Goal: Information Seeking & Learning: Learn about a topic

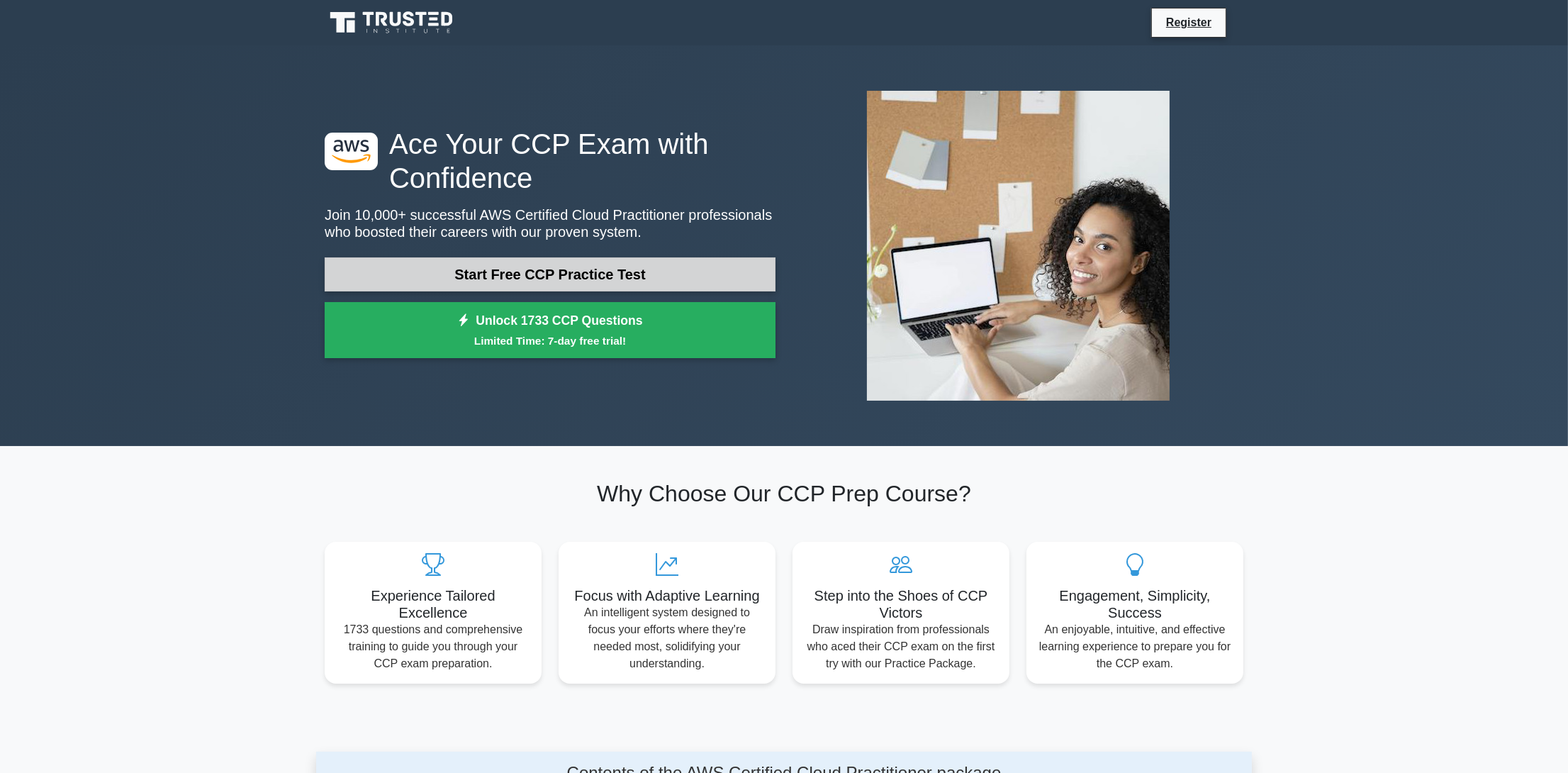
click at [592, 274] on link "Start Free CCP Practice Test" at bounding box center [550, 275] width 451 height 34
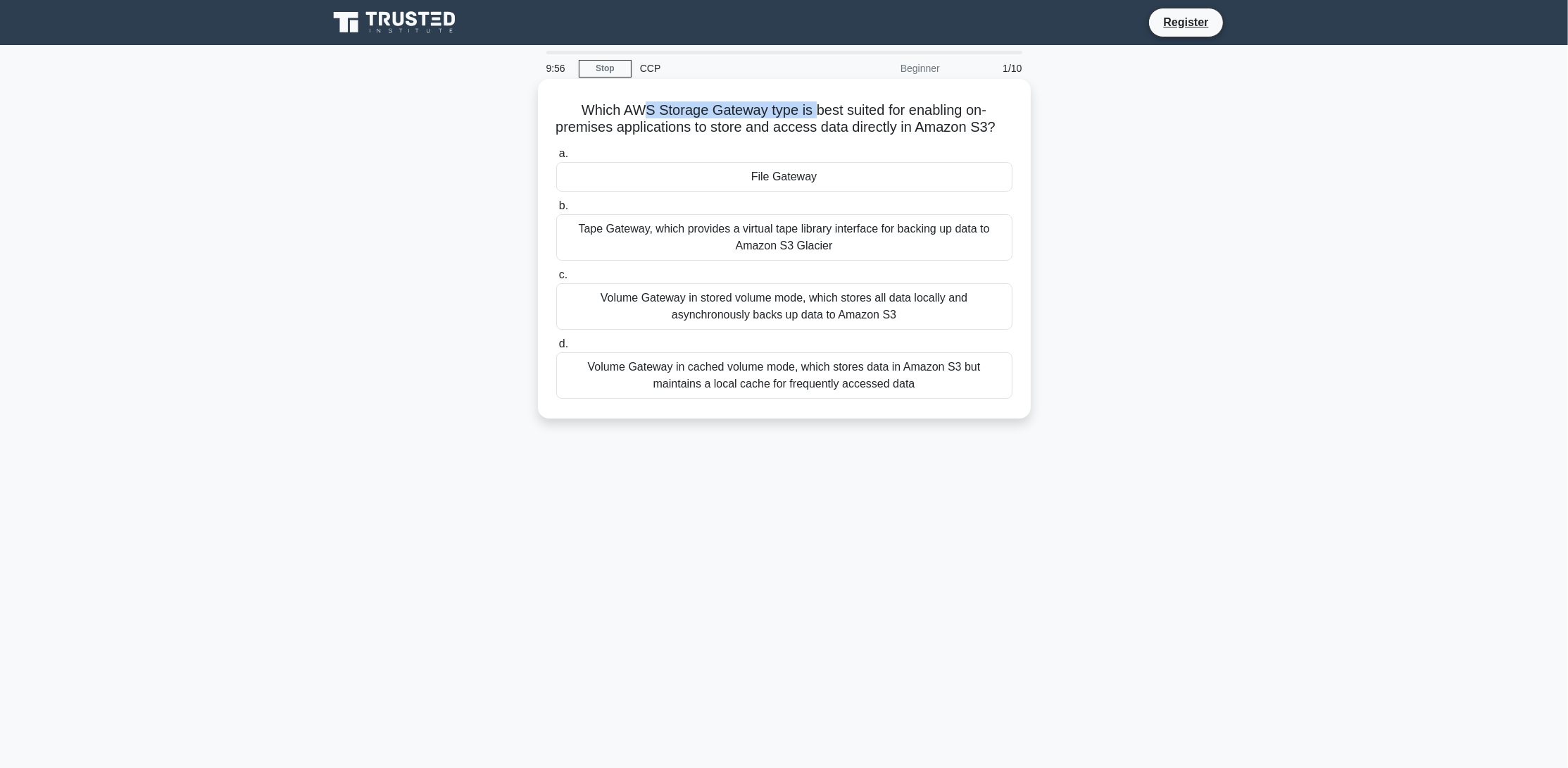
drag, startPoint x: 643, startPoint y: 102, endPoint x: 813, endPoint y: 106, distance: 170.0
click at [813, 106] on h5 "Which AWS Storage Gateway type is best suited for enabling on-premises applicat…" at bounding box center [784, 119] width 459 height 35
click at [763, 112] on h5 "Which AWS Storage Gateway type is best suited for enabling on-premises applicat…" at bounding box center [784, 119] width 459 height 35
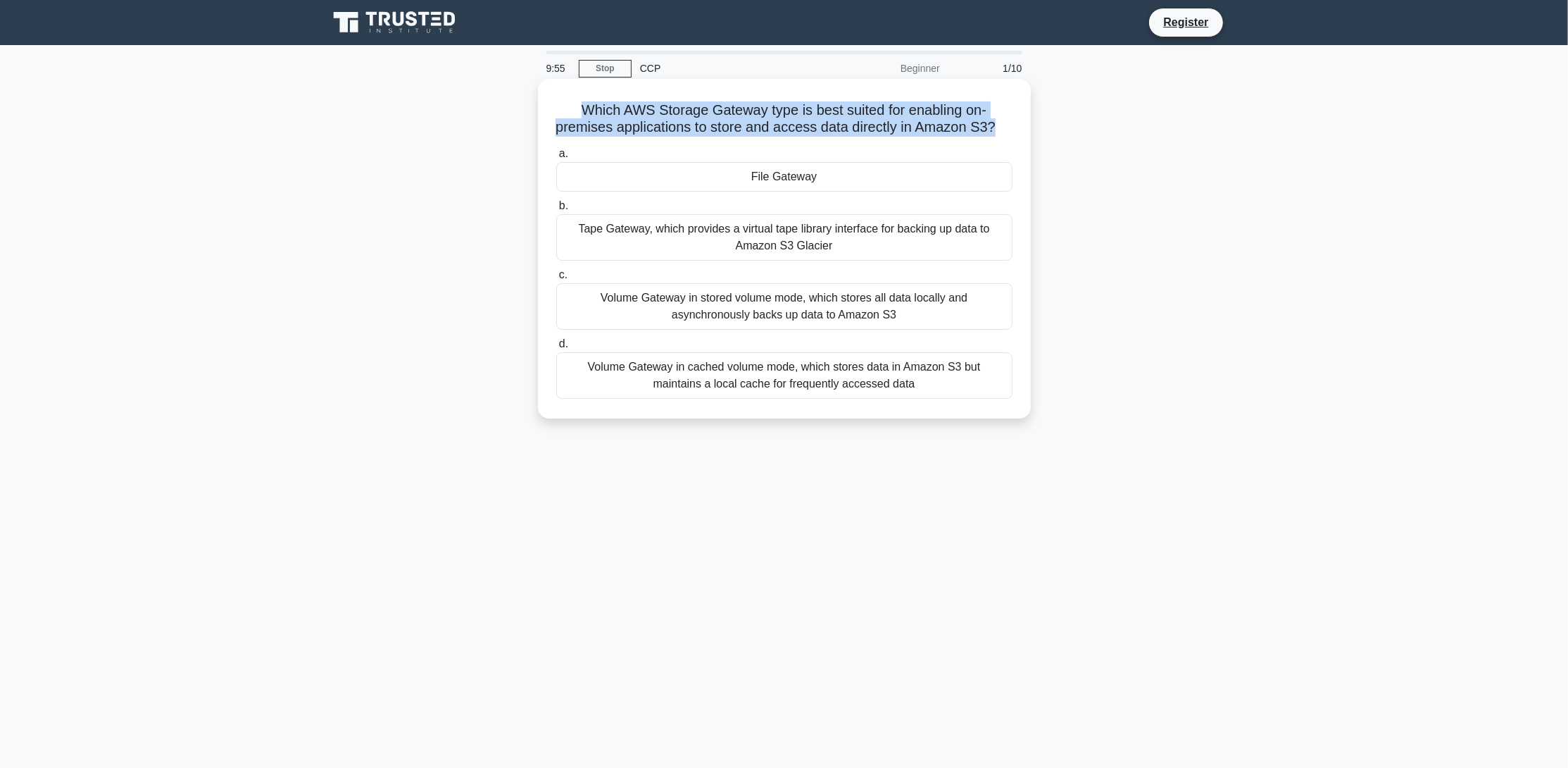
drag, startPoint x: 763, startPoint y: 112, endPoint x: 783, endPoint y: 113, distance: 20.0
click at [764, 112] on h5 "Which AWS Storage Gateway type is best suited for enabling on-premises applicat…" at bounding box center [784, 119] width 459 height 35
click at [915, 127] on h5 "Which AWS Storage Gateway type is best suited for enabling on-premises applicat…" at bounding box center [784, 119] width 459 height 35
click at [915, 127] on h5 "Which AWS Storage Gateway type is best suited for enabling on-premises applicat…" at bounding box center [784, 119] width 459 height 35
click at [922, 127] on h5 "Which AWS Storage Gateway type is best suited for enabling on-premises applicat…" at bounding box center [784, 119] width 459 height 35
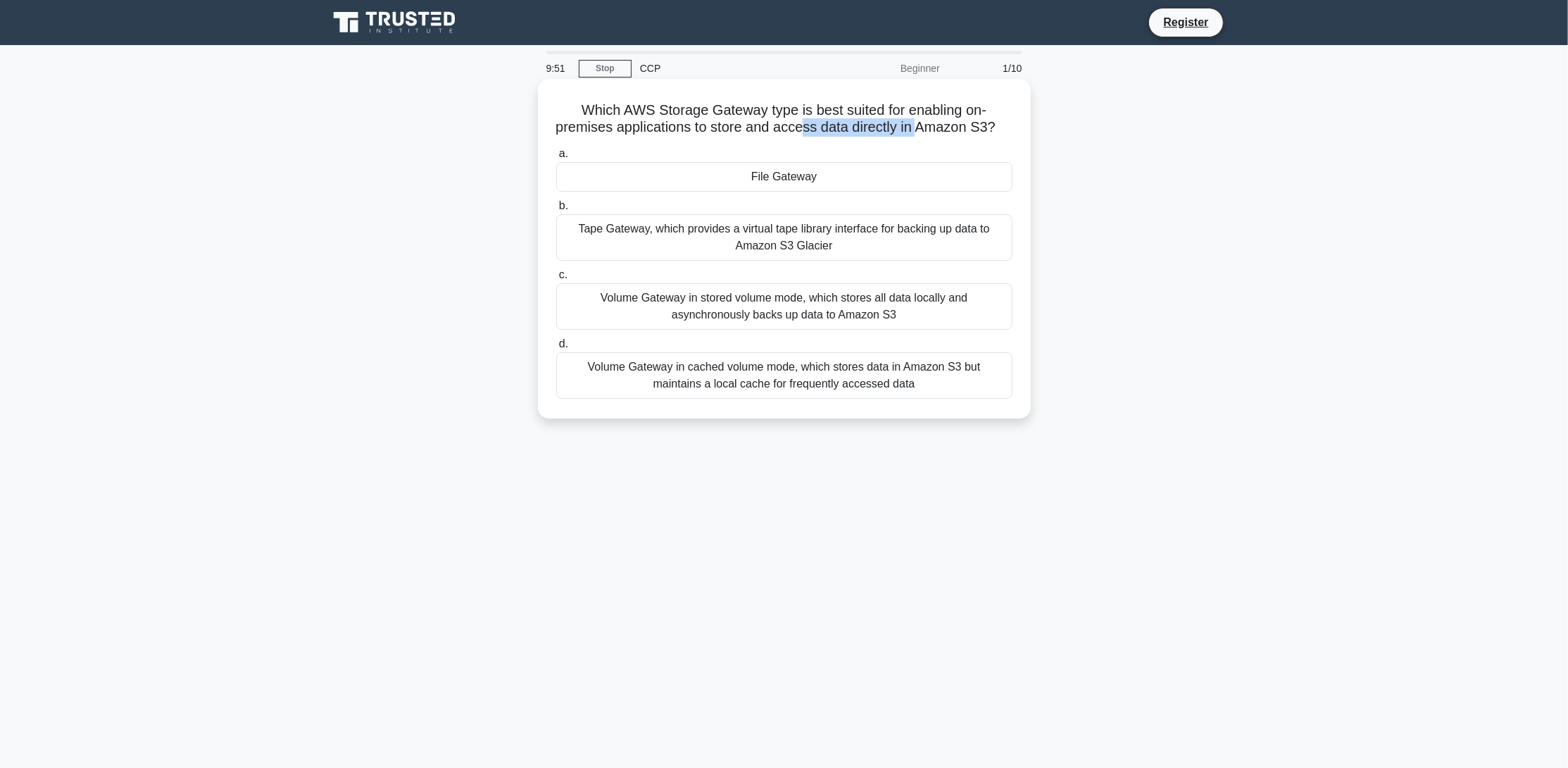
drag, startPoint x: 930, startPoint y: 128, endPoint x: 813, endPoint y: 126, distance: 117.0
click at [813, 126] on h5 "Which AWS Storage Gateway type is best suited for enabling on-premises applicat…" at bounding box center [784, 119] width 459 height 35
click at [875, 126] on h5 "Which AWS Storage Gateway type is best suited for enabling on-premises applicat…" at bounding box center [784, 119] width 459 height 35
click at [784, 396] on div "Volume Gateway in cached volume mode, which stores data in Amazon S3 but mainta…" at bounding box center [784, 376] width 457 height 47
click at [556, 349] on input "d. Volume Gateway in cached volume mode, which stores data in Amazon S3 but mai…" at bounding box center [556, 344] width 0 height 9
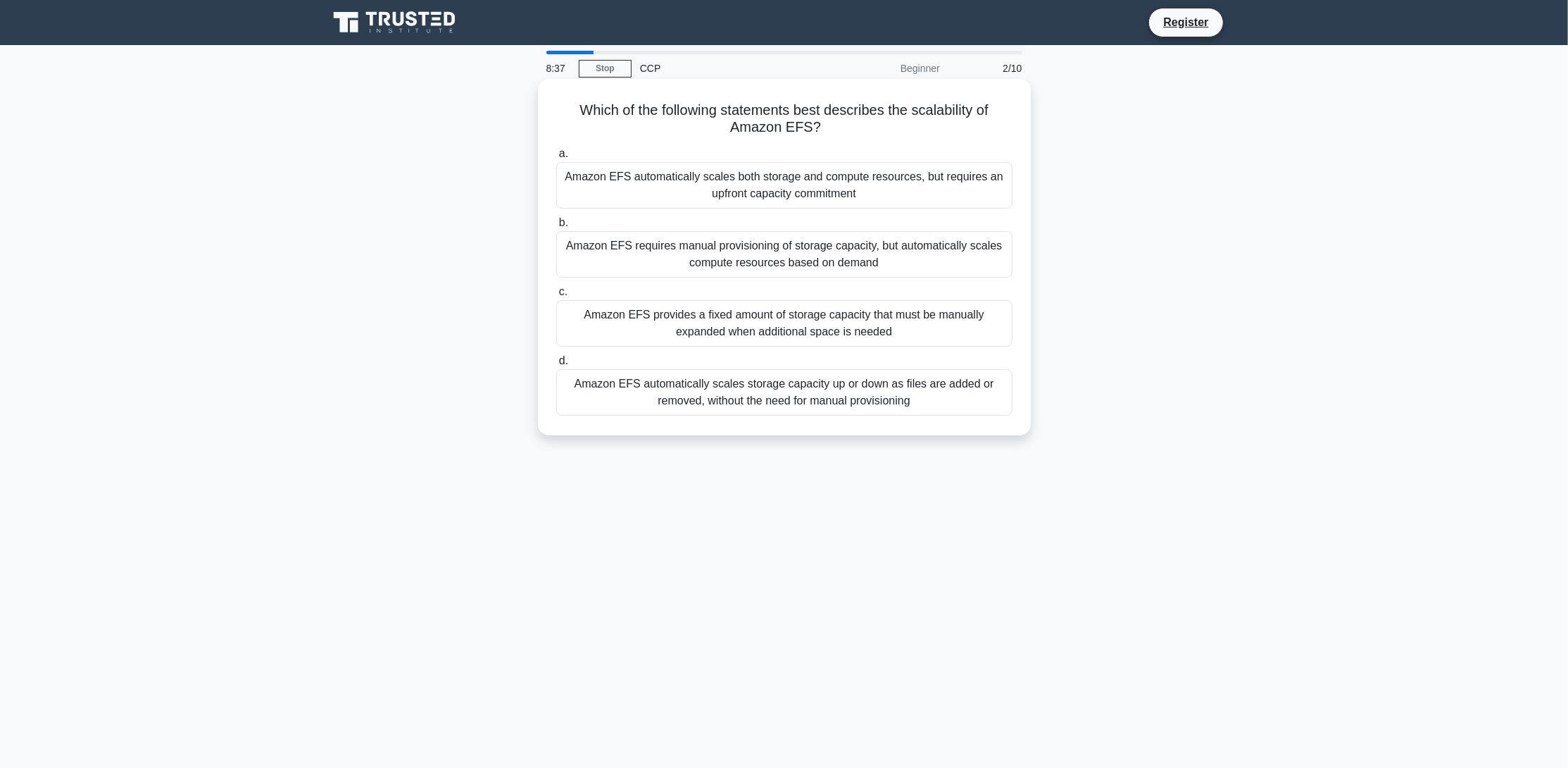
click at [827, 386] on div "Amazon EFS automatically scales storage capacity up or down as files are added …" at bounding box center [784, 392] width 457 height 47
click at [556, 366] on input "d. Amazon EFS automatically scales storage capacity up or down as files are add…" at bounding box center [556, 361] width 0 height 9
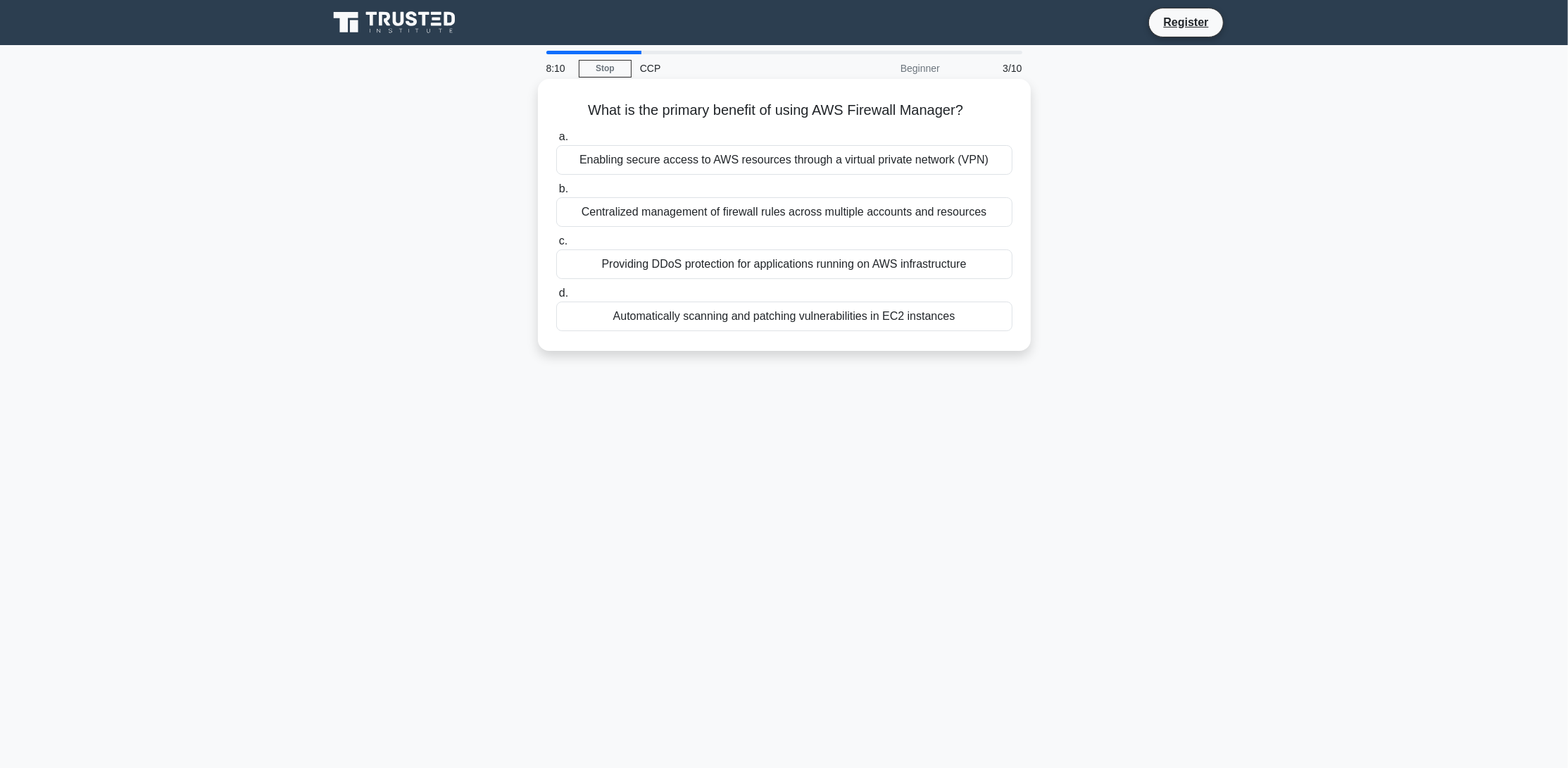
click at [794, 165] on div "Enabling secure access to AWS resources through a virtual private network (VPN)" at bounding box center [784, 159] width 457 height 30
click at [556, 142] on input "a. Enabling secure access to AWS resources through a virtual private network (V…" at bounding box center [556, 137] width 0 height 9
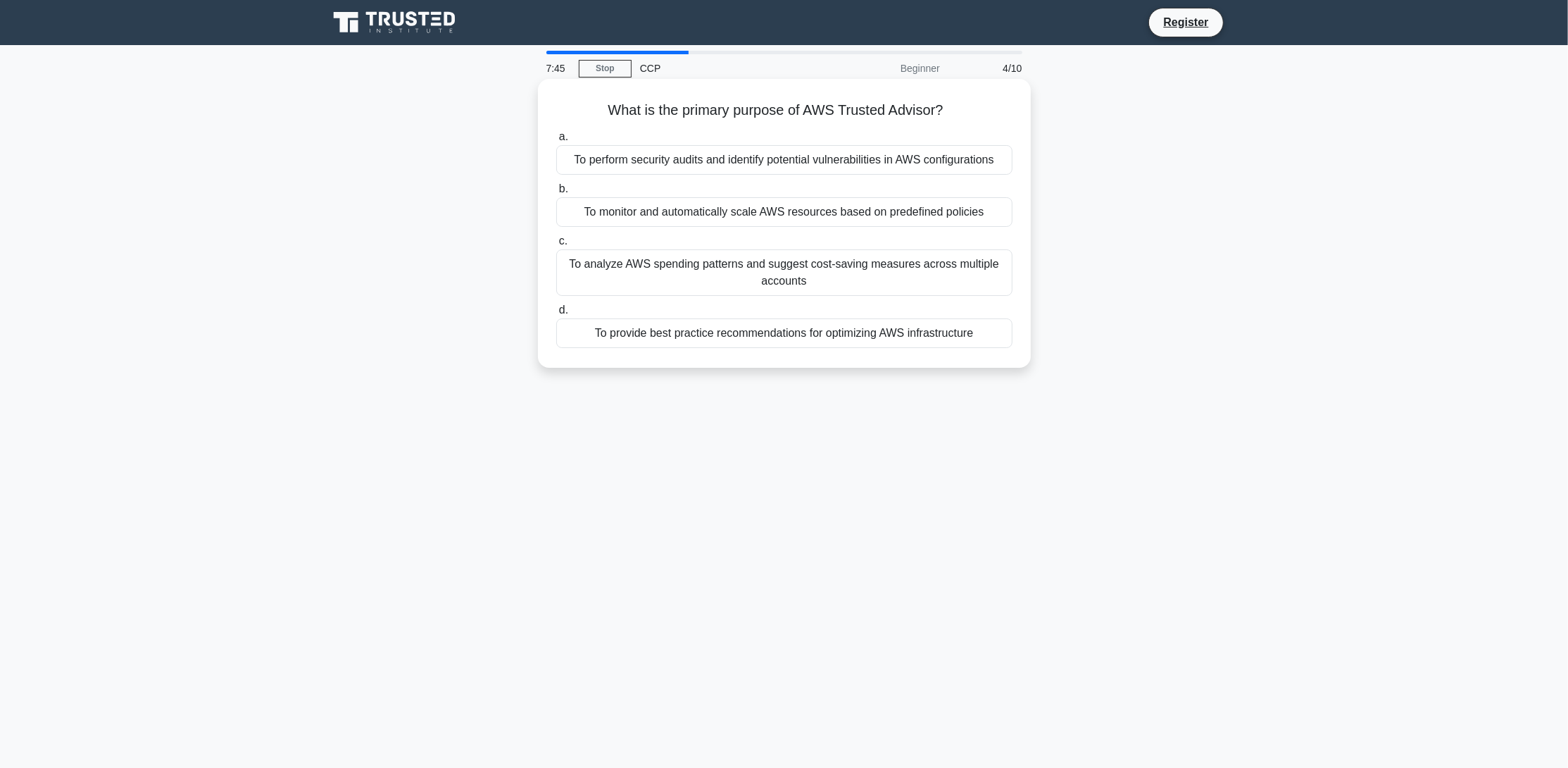
click at [764, 336] on div "To provide best practice recommendations for optimizing AWS infrastructure" at bounding box center [784, 333] width 457 height 30
click at [556, 315] on input "d. To provide best practice recommendations for optimizing AWS infrastructure" at bounding box center [556, 310] width 0 height 9
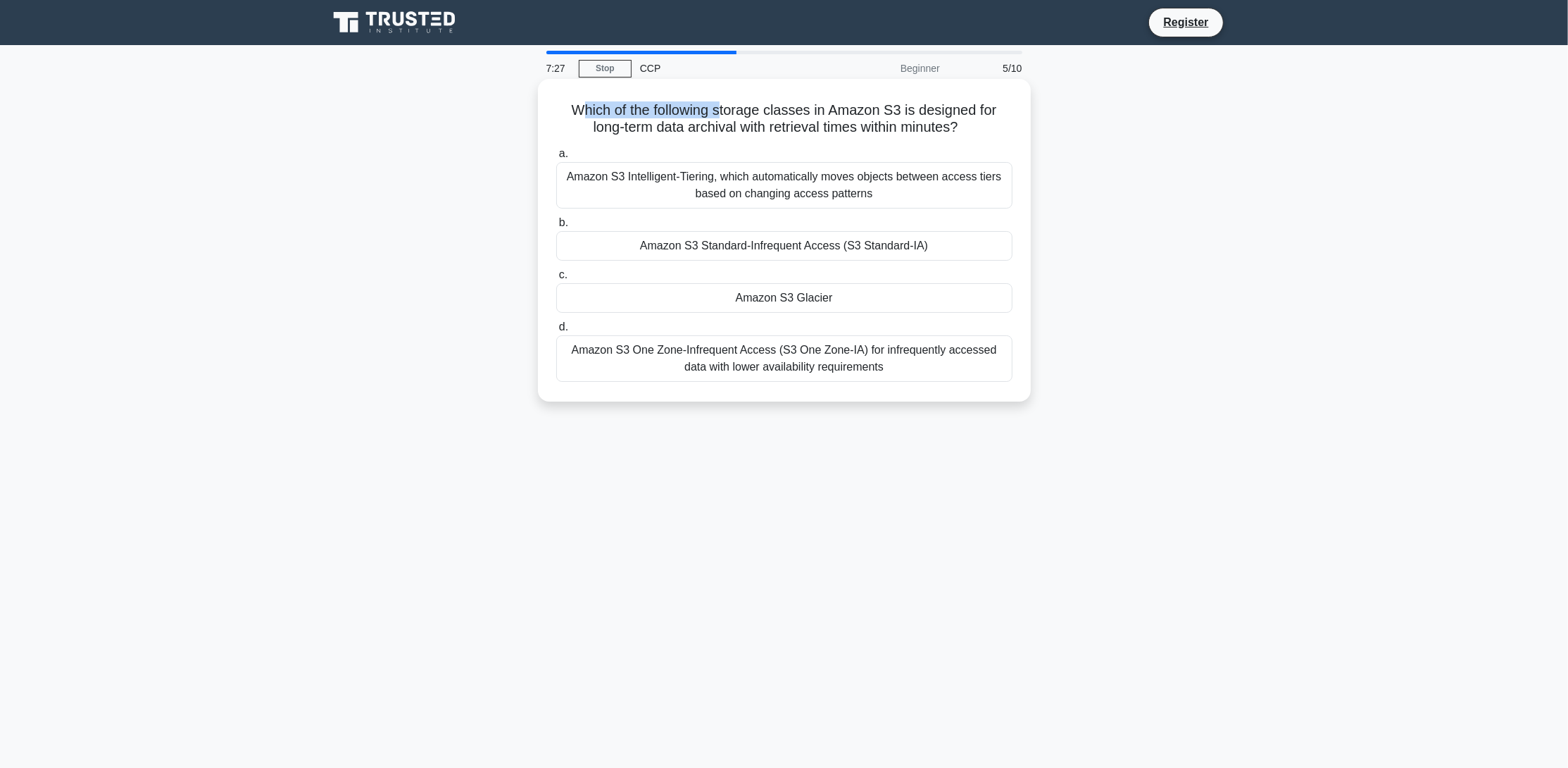
drag, startPoint x: 579, startPoint y: 114, endPoint x: 725, endPoint y: 108, distance: 146.1
click at [725, 108] on h5 "Which of the following storage classes in Amazon S3 is designed for long-term d…" at bounding box center [784, 119] width 459 height 35
click at [680, 116] on h5 "Which of the following storage classes in Amazon S3 is designed for long-term d…" at bounding box center [784, 119] width 459 height 35
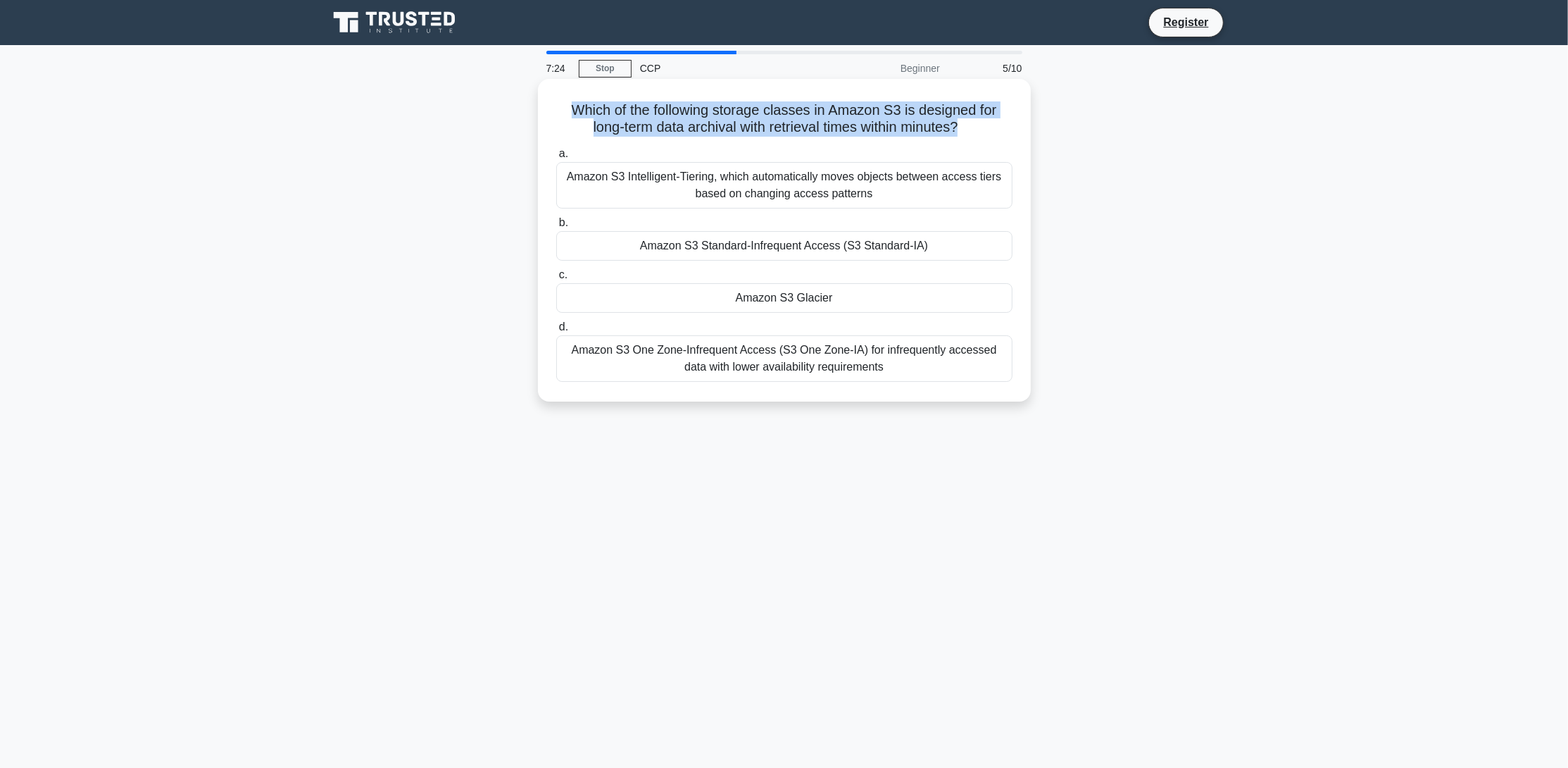
click at [731, 123] on h5 "Which of the following storage classes in Amazon S3 is designed for long-term d…" at bounding box center [784, 119] width 459 height 35
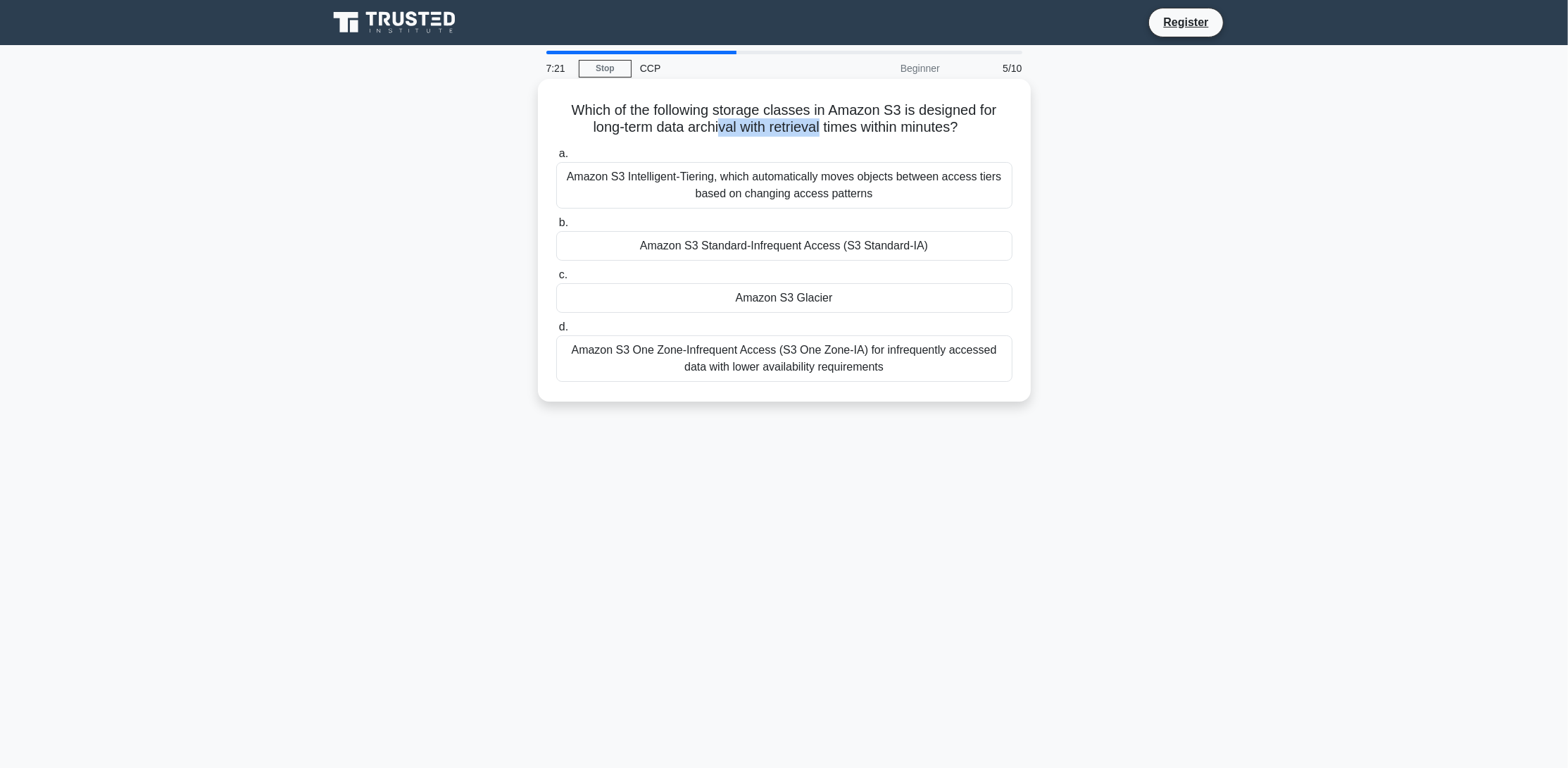
drag, startPoint x: 718, startPoint y: 126, endPoint x: 820, endPoint y: 129, distance: 102.0
click at [820, 129] on h5 "Which of the following storage classes in Amazon S3 is designed for long-term d…" at bounding box center [784, 119] width 459 height 35
click at [772, 130] on h5 "Which of the following storage classes in Amazon S3 is designed for long-term d…" at bounding box center [784, 119] width 459 height 35
click at [915, 364] on div "Amazon S3 One Zone-Infrequent Access (S3 One Zone-IA) for infrequently accessed…" at bounding box center [784, 359] width 457 height 47
click at [556, 332] on input "d. Amazon S3 One Zone-Infrequent Access (S3 One Zone-IA) for infrequently acces…" at bounding box center [556, 327] width 0 height 9
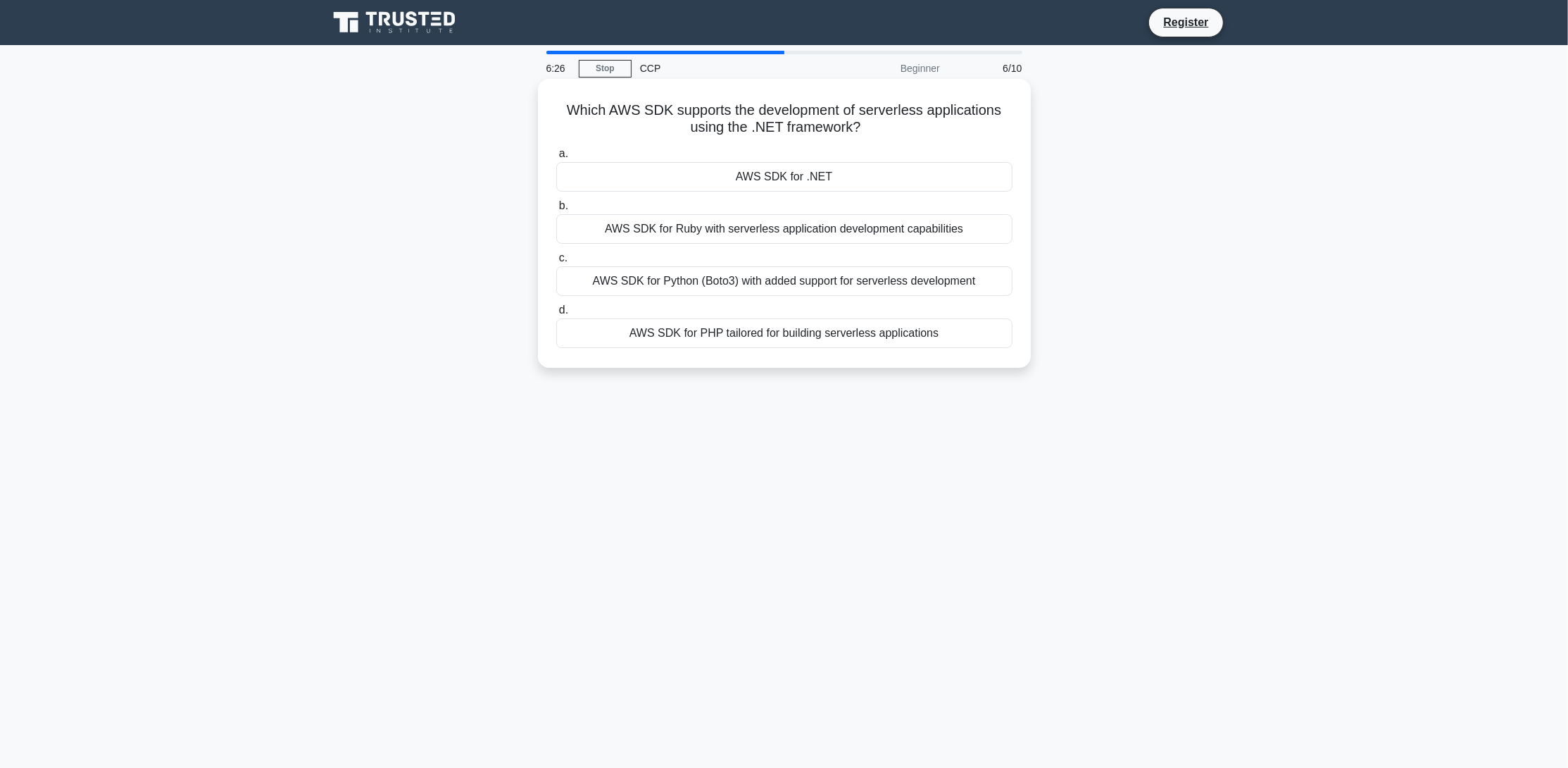
click at [880, 188] on div "AWS SDK for .NET" at bounding box center [784, 176] width 457 height 30
click at [556, 159] on input "a. AWS SDK for .NET" at bounding box center [556, 154] width 0 height 9
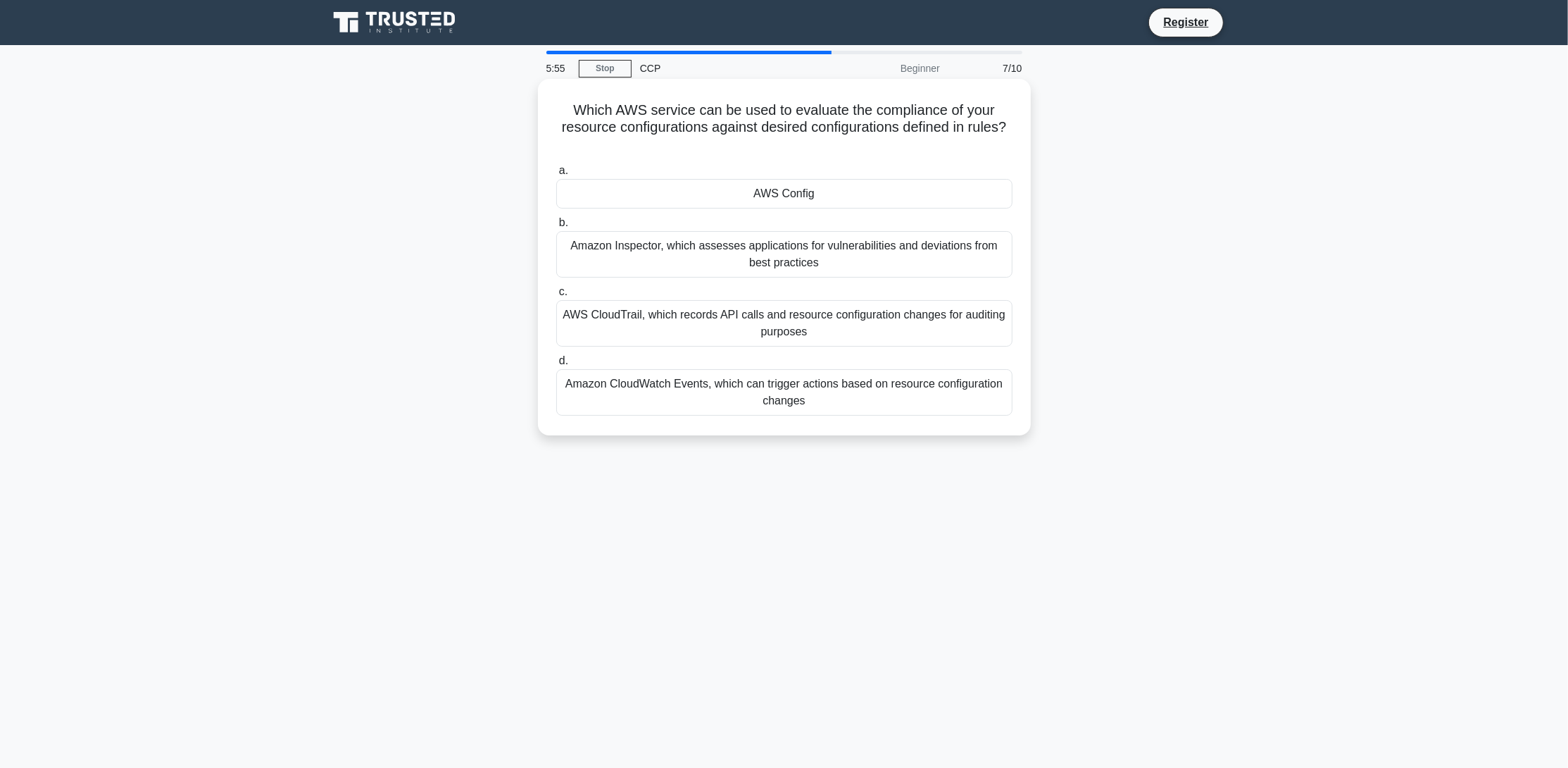
click at [815, 409] on div "Amazon CloudWatch Events, which can trigger actions based on resource configura…" at bounding box center [784, 392] width 457 height 47
click at [556, 366] on input "d. Amazon CloudWatch Events, which can trigger actions based on resource config…" at bounding box center [556, 361] width 0 height 9
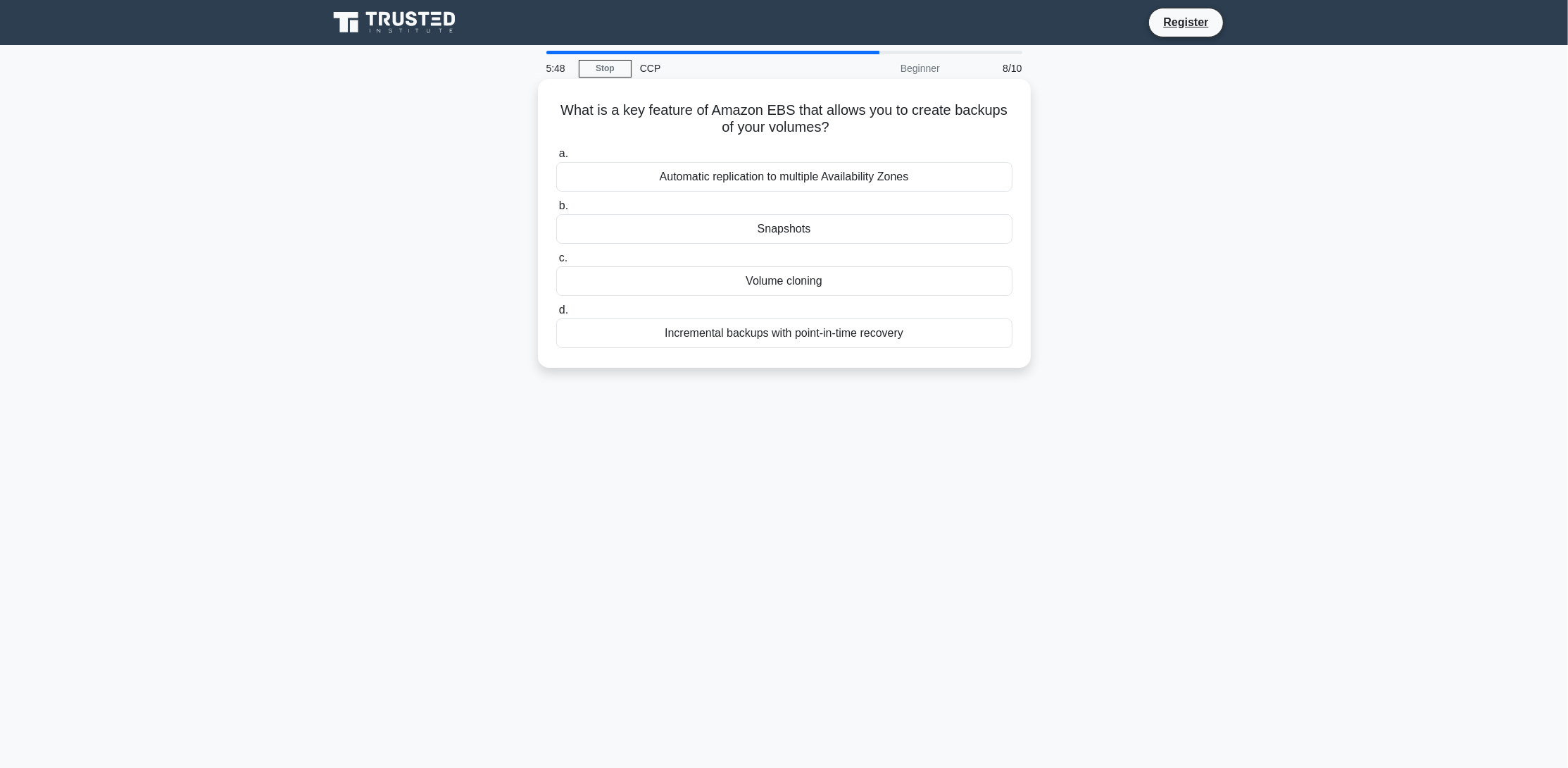
click at [804, 235] on div "Snapshots" at bounding box center [784, 228] width 457 height 30
click at [556, 211] on input "b. Snapshots" at bounding box center [556, 206] width 0 height 9
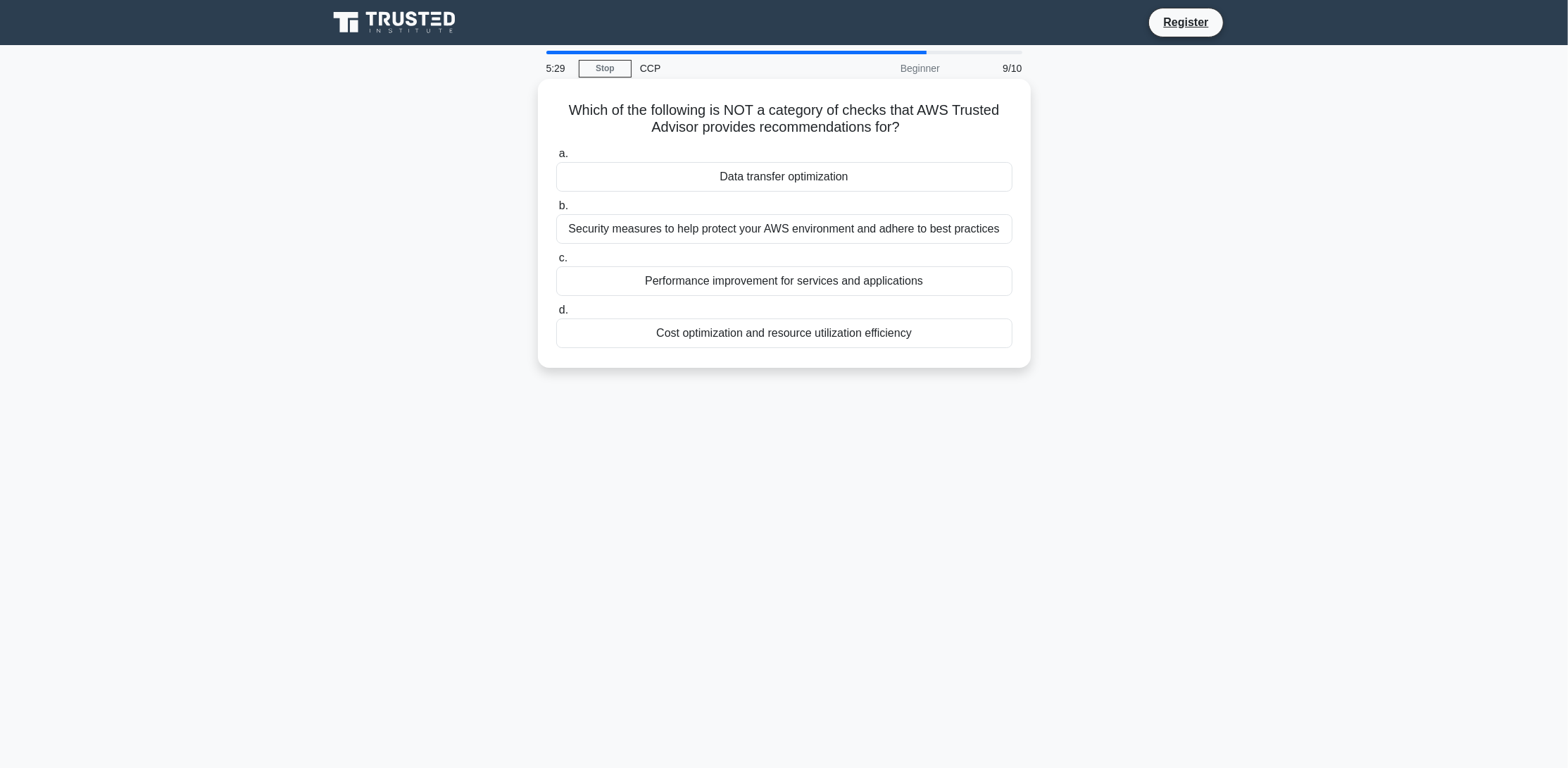
click at [792, 180] on div "Data transfer optimization" at bounding box center [784, 176] width 457 height 30
click at [556, 159] on input "a. Data transfer optimization" at bounding box center [556, 154] width 0 height 9
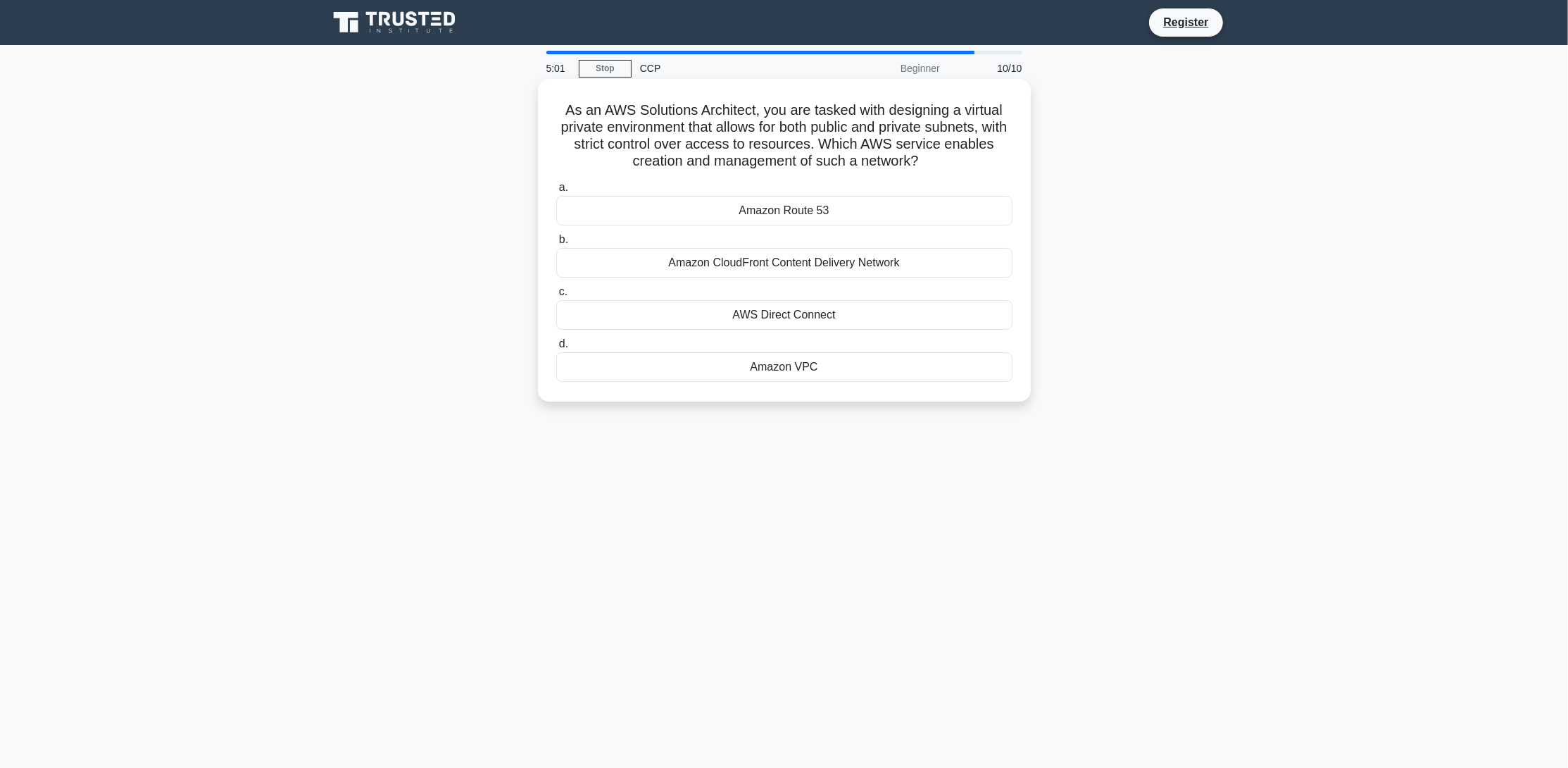
click at [812, 373] on div "Amazon VPC" at bounding box center [784, 367] width 457 height 30
click at [556, 349] on input "d. Amazon VPC" at bounding box center [556, 344] width 0 height 9
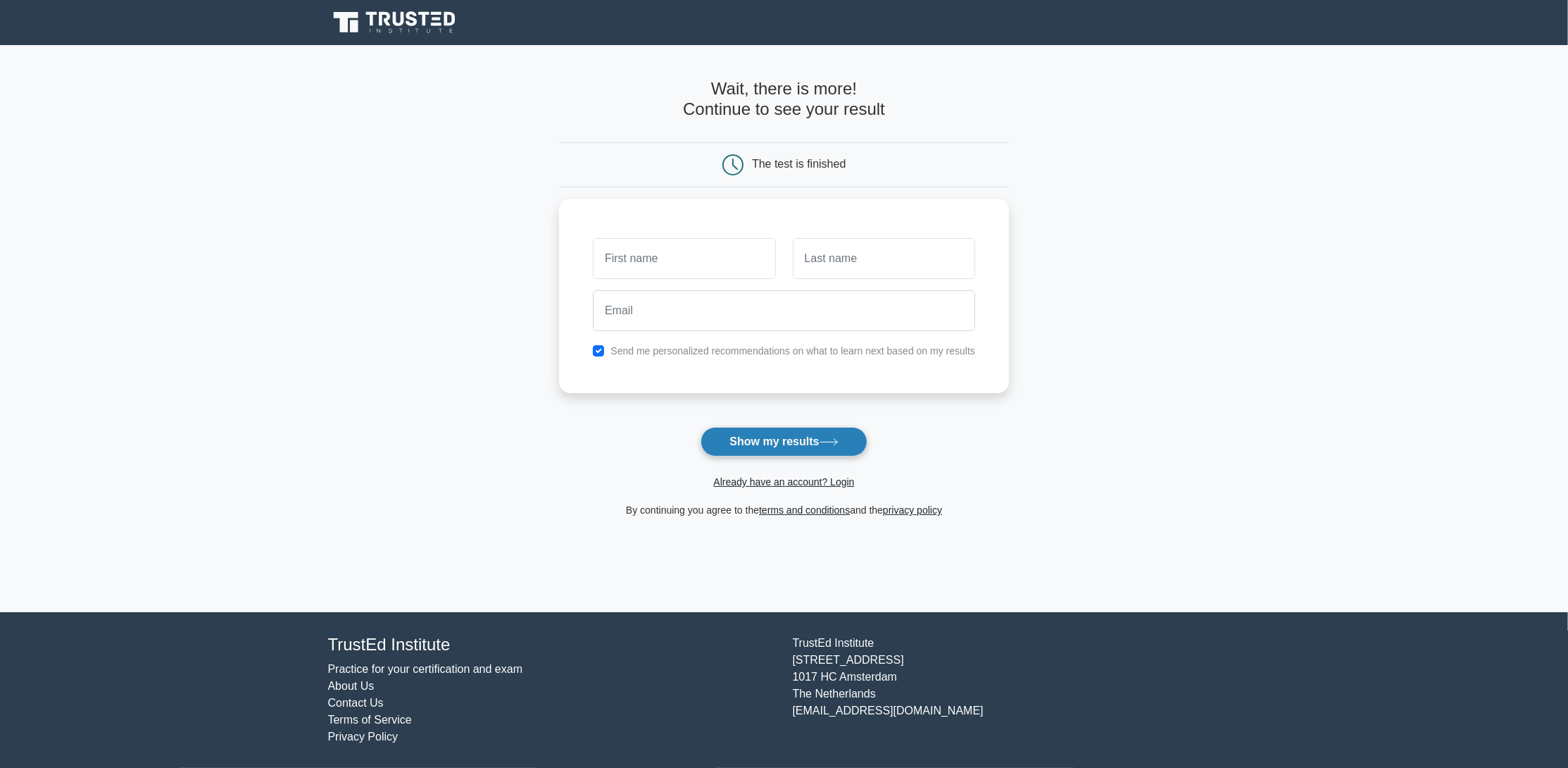
click at [794, 446] on button "Show my results" at bounding box center [784, 441] width 166 height 30
click at [683, 248] on input "text" at bounding box center [684, 254] width 182 height 41
type input "test"
click at [809, 257] on input "text" at bounding box center [884, 254] width 182 height 41
type input "test"
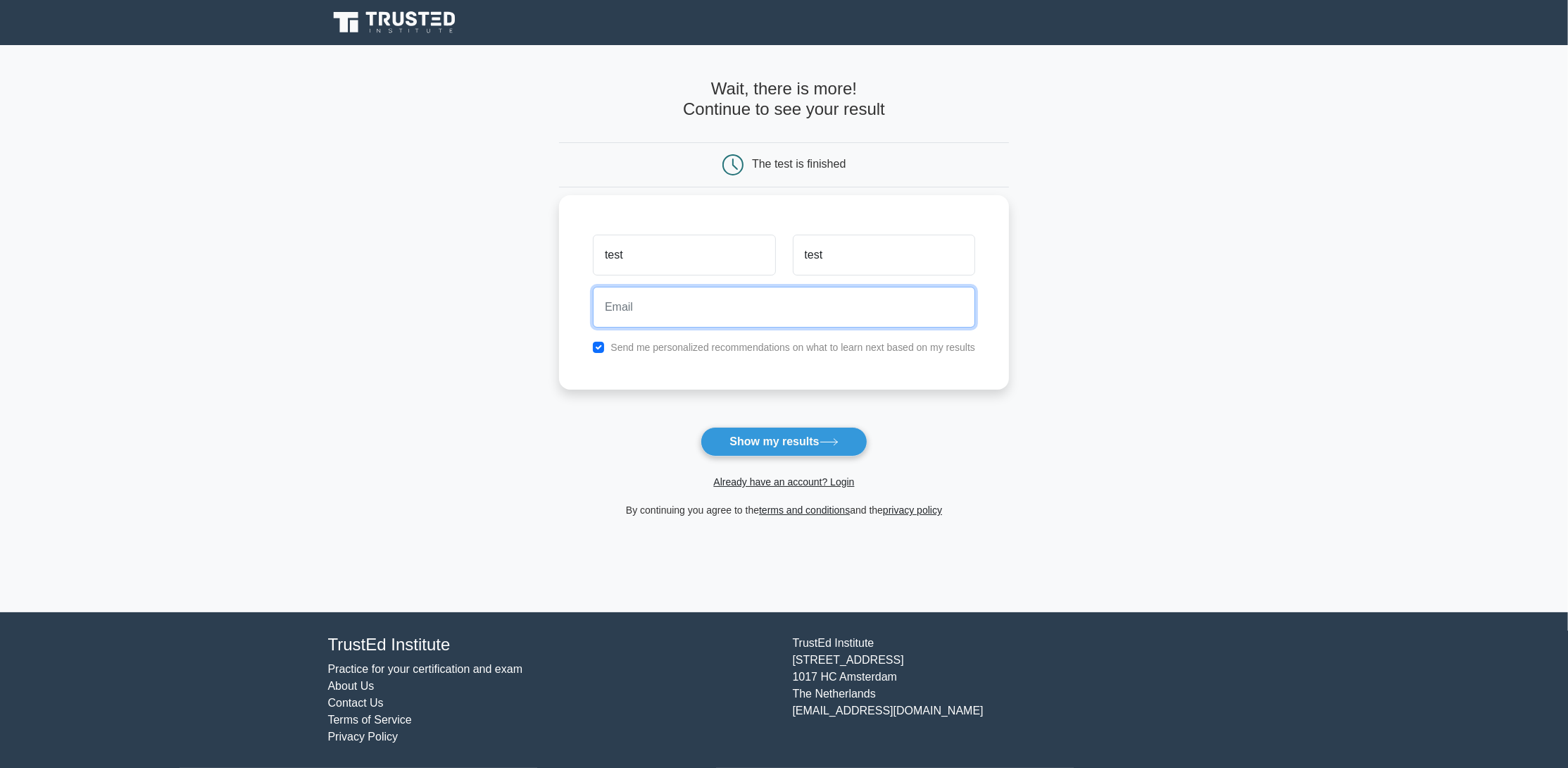
click at [774, 304] on input "email" at bounding box center [784, 307] width 382 height 41
type input "test2@gmail.com"
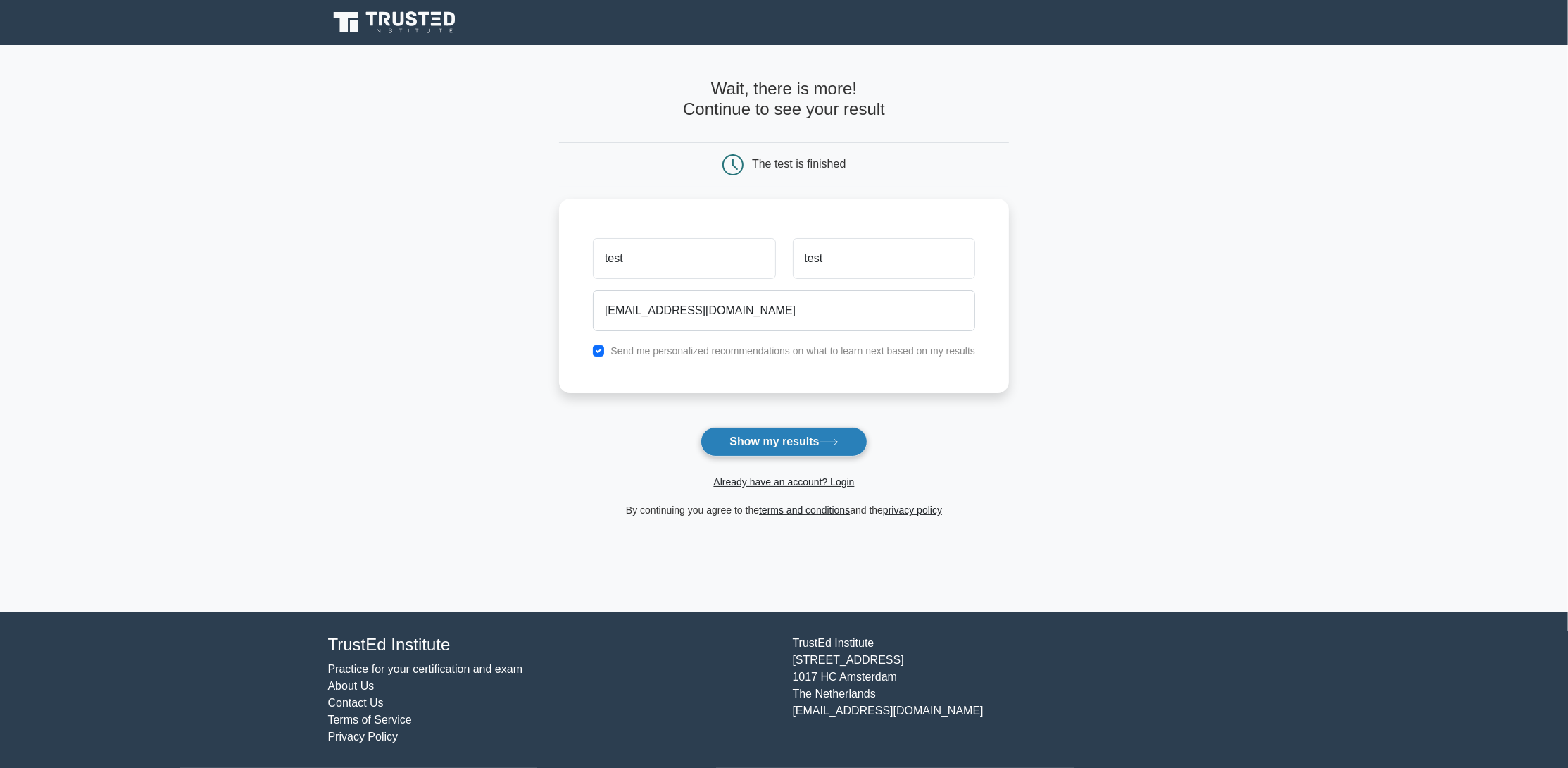
click at [820, 443] on button "Show my results" at bounding box center [784, 441] width 166 height 30
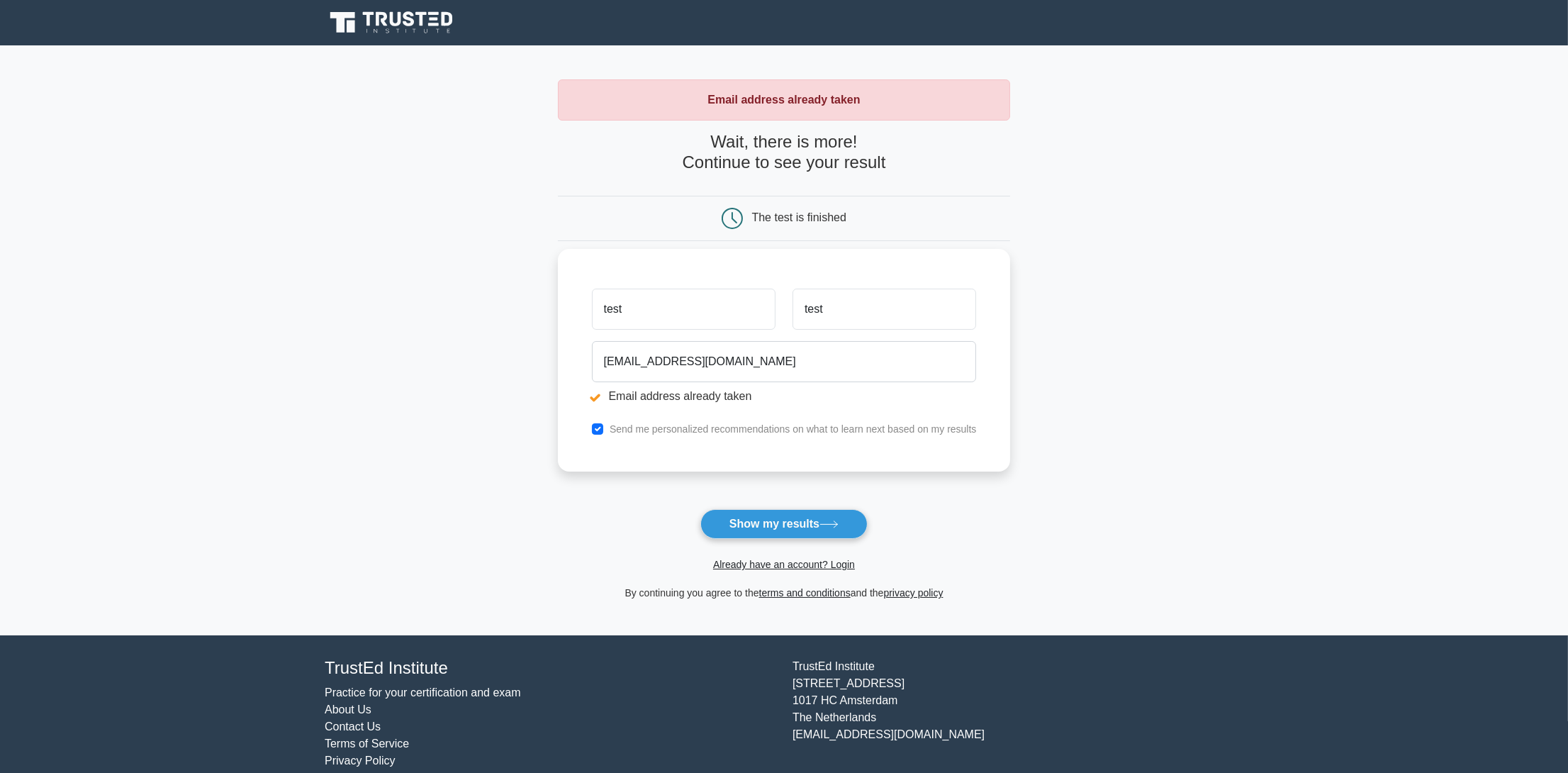
click at [696, 304] on input "test" at bounding box center [683, 309] width 184 height 41
click at [626, 361] on input "[EMAIL_ADDRESS][DOMAIN_NAME]" at bounding box center [784, 361] width 385 height 41
type input "test555112@gmail.com"
click at [758, 526] on button "Show my results" at bounding box center [784, 524] width 167 height 30
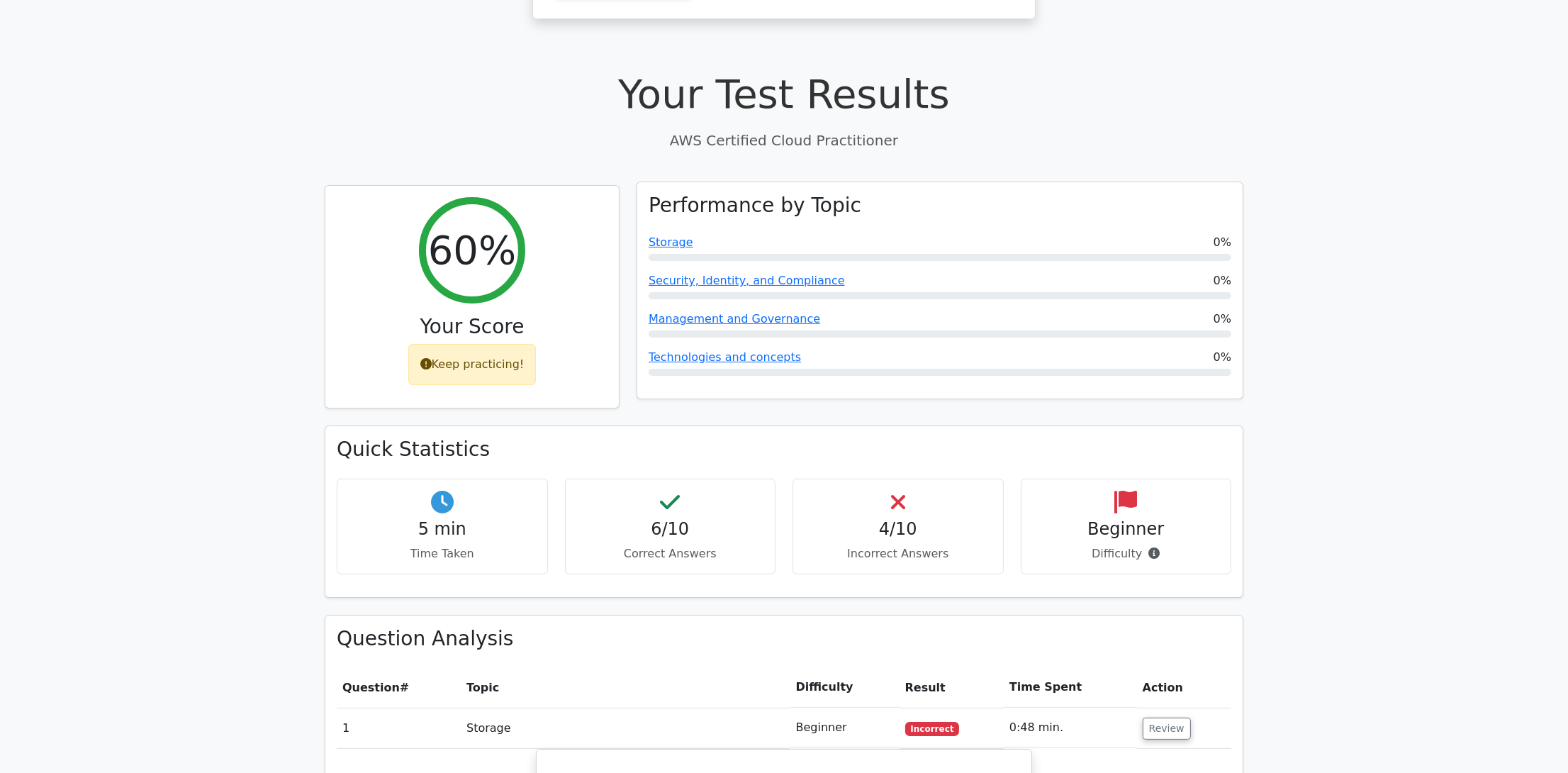
scroll to position [354, 0]
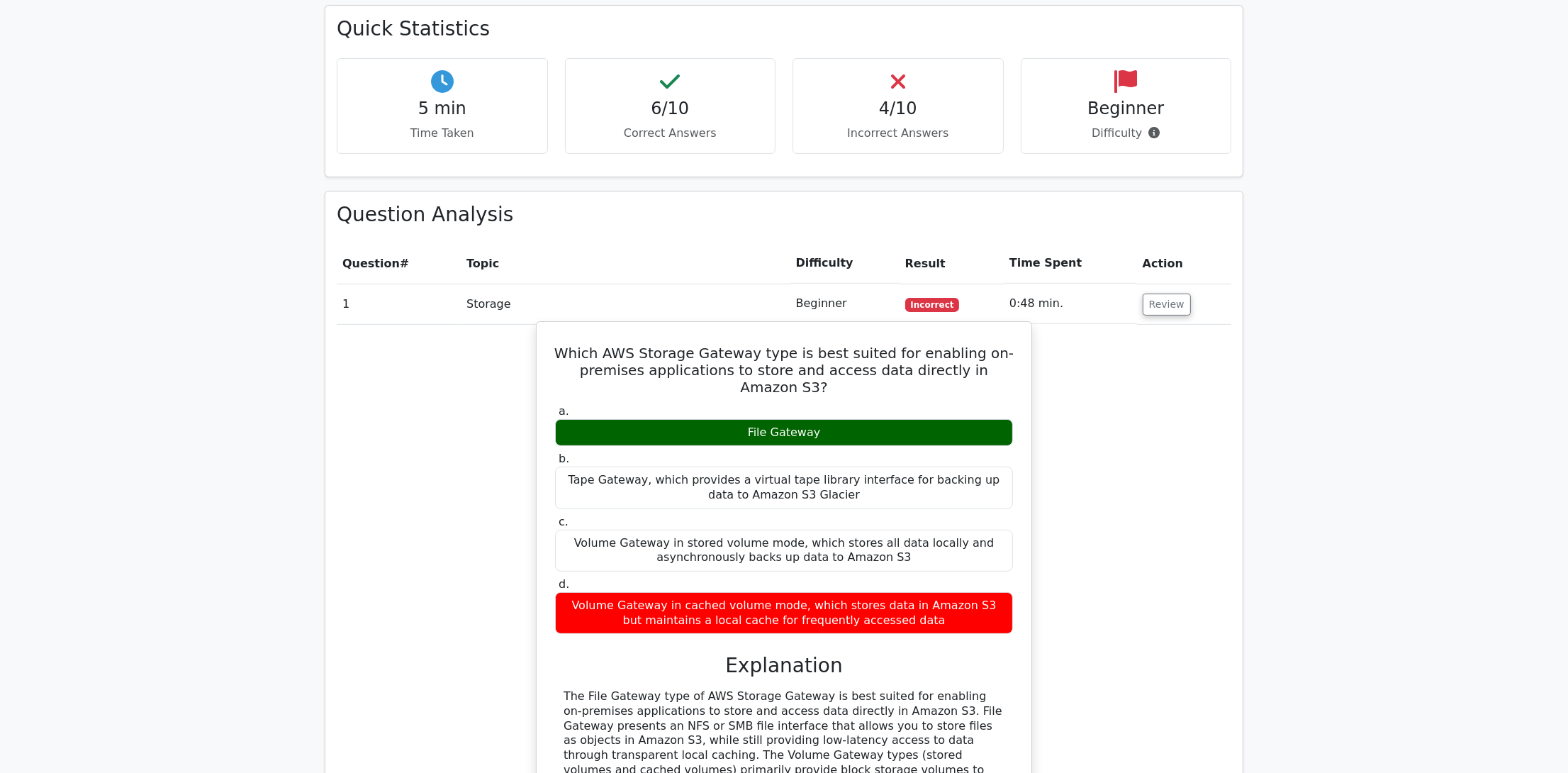
click at [729, 345] on h5 "Which AWS Storage Gateway type is best suited for enabling on-premises applicat…" at bounding box center [784, 370] width 460 height 51
click at [729, 344] on h5 "Which AWS Storage Gateway type is best suited for enabling on-premises applicat…" at bounding box center [784, 370] width 460 height 51
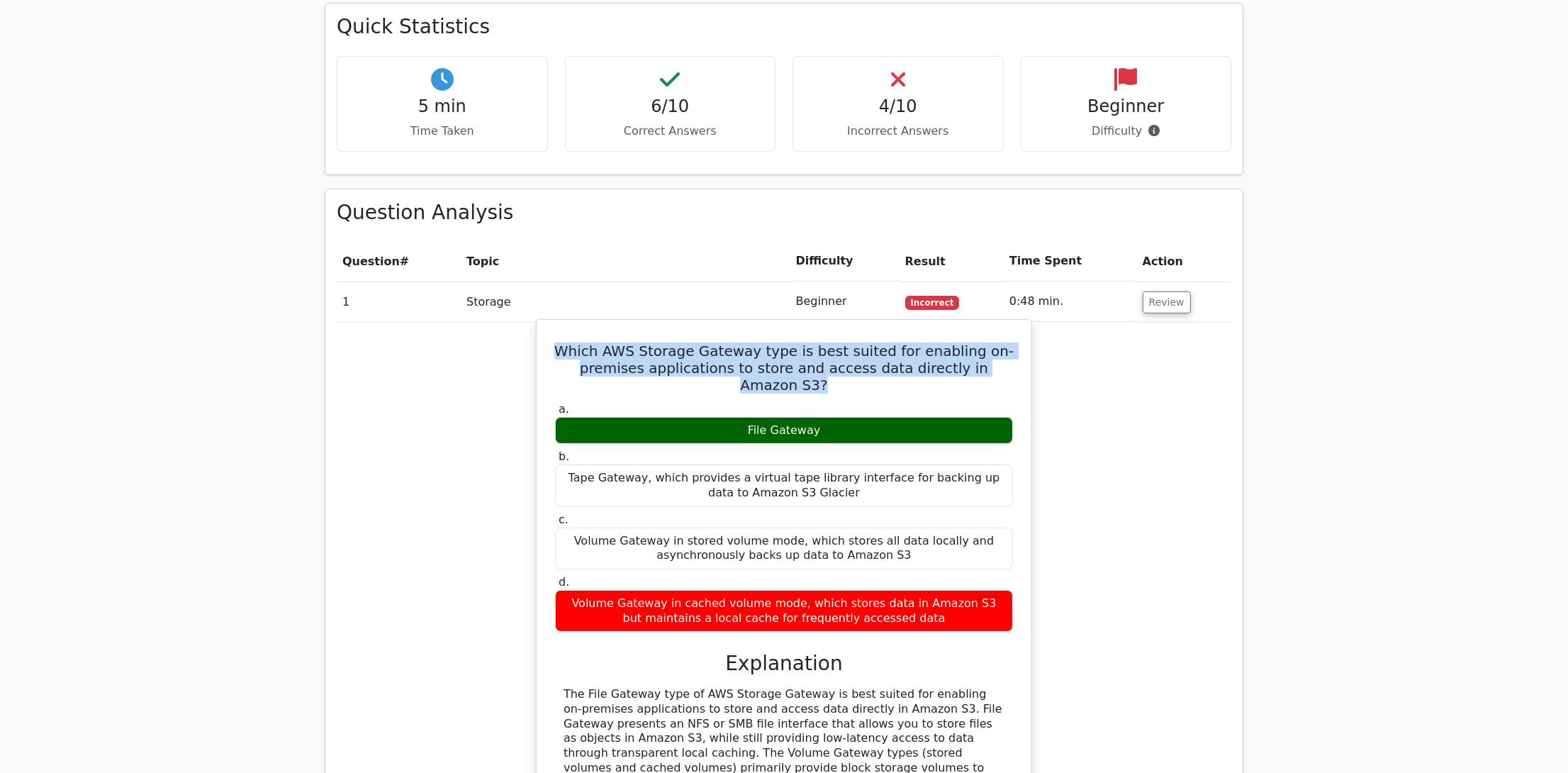
click at [729, 343] on h5 "Which AWS Storage Gateway type is best suited for enabling on-premises applicat…" at bounding box center [784, 368] width 460 height 51
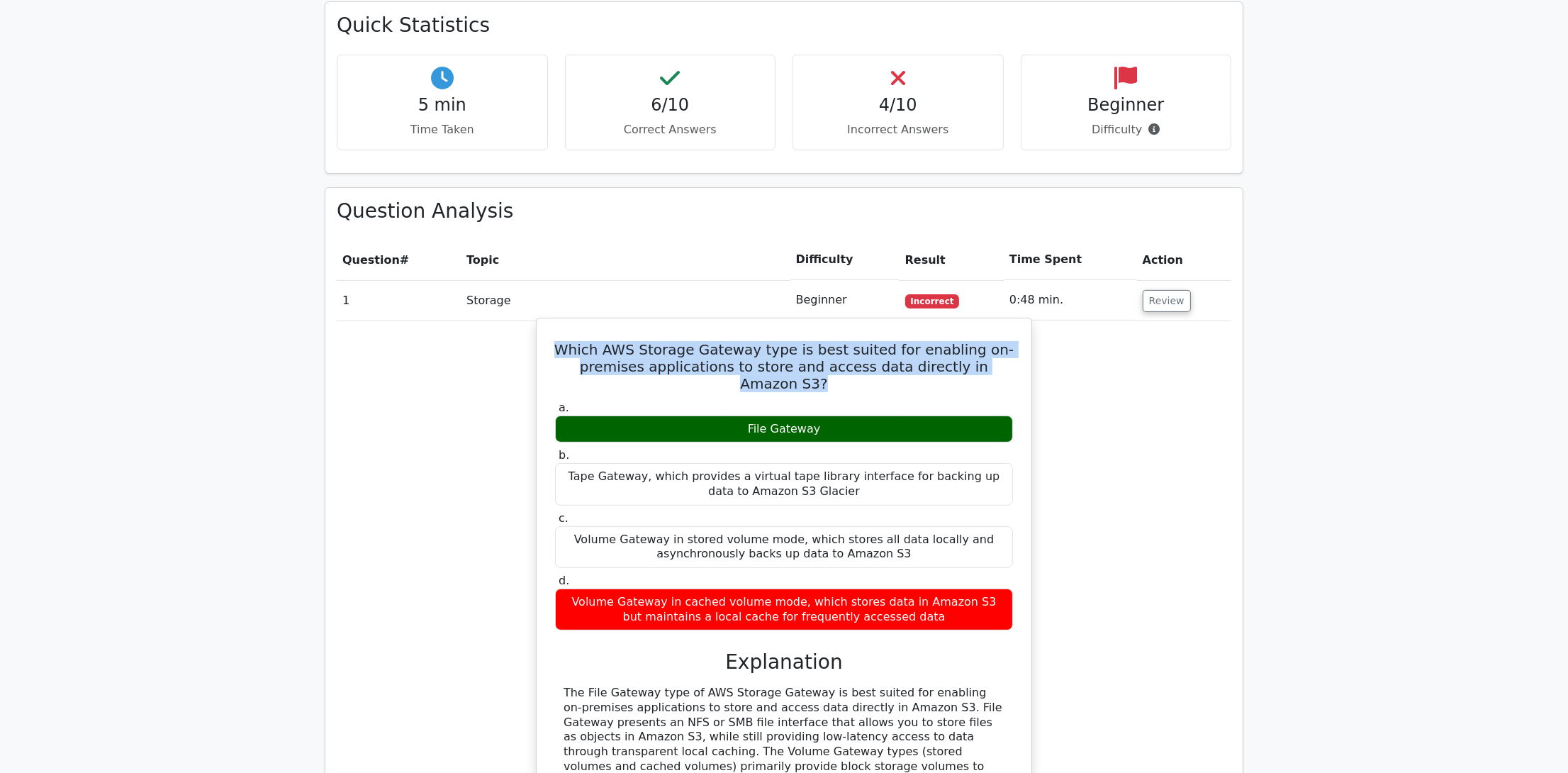
click at [818, 341] on h5 "Which AWS Storage Gateway type is best suited for enabling on-premises applicat…" at bounding box center [784, 366] width 460 height 51
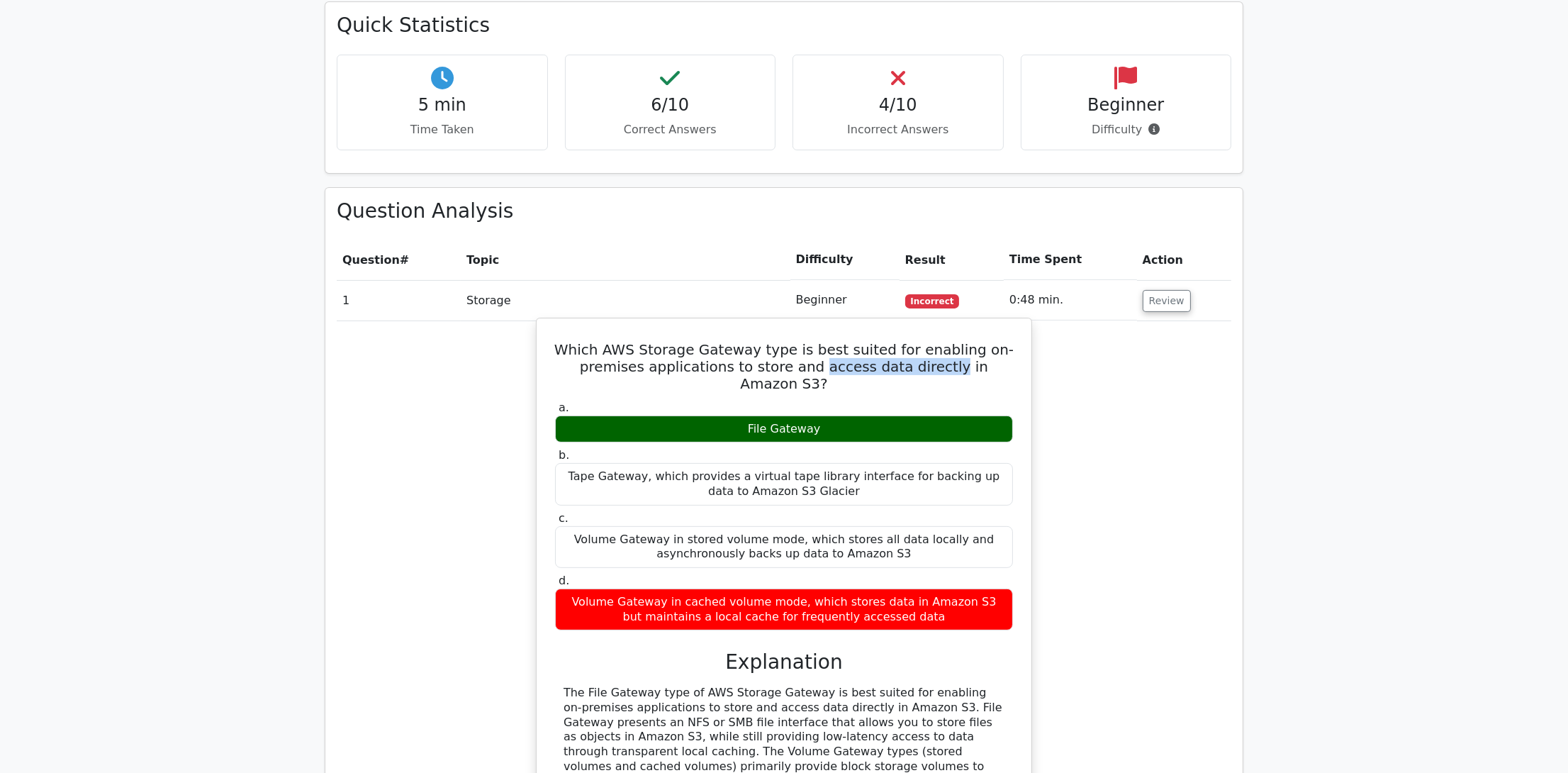
drag, startPoint x: 818, startPoint y: 314, endPoint x: 875, endPoint y: 321, distance: 57.4
click at [875, 341] on h5 "Which AWS Storage Gateway type is best suited for enabling on-premises applicat…" at bounding box center [784, 366] width 460 height 51
click at [841, 341] on h5 "Which AWS Storage Gateway type is best suited for enabling on-premises applicat…" at bounding box center [784, 366] width 460 height 51
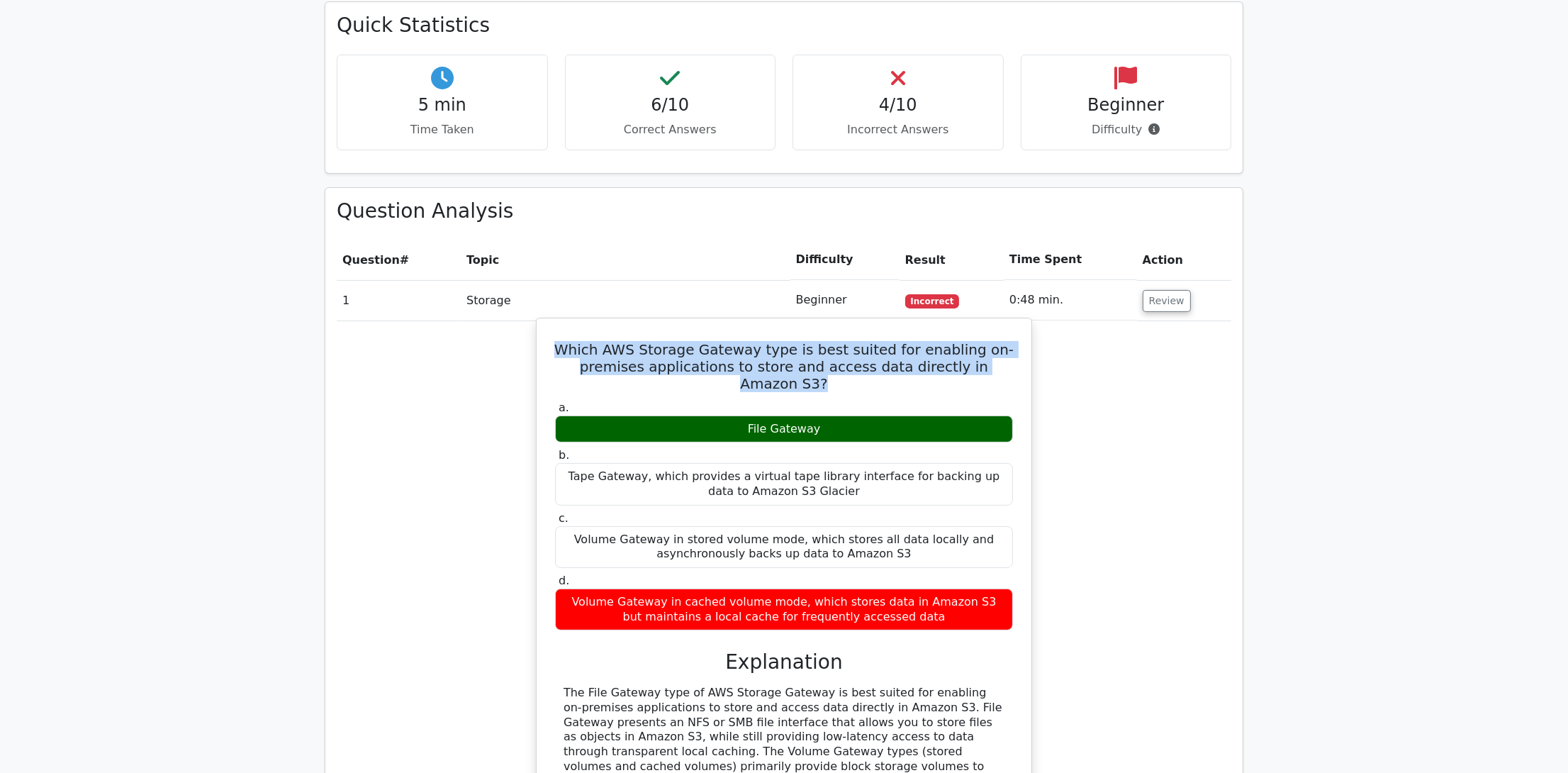
drag, startPoint x: 841, startPoint y: 319, endPoint x: 864, endPoint y: 317, distance: 23.1
click at [841, 341] on h5 "Which AWS Storage Gateway type is best suited for enabling on-premises applicat…" at bounding box center [784, 366] width 460 height 51
click at [885, 341] on h5 "Which AWS Storage Gateway type is best suited for enabling on-premises applicat…" at bounding box center [784, 366] width 460 height 51
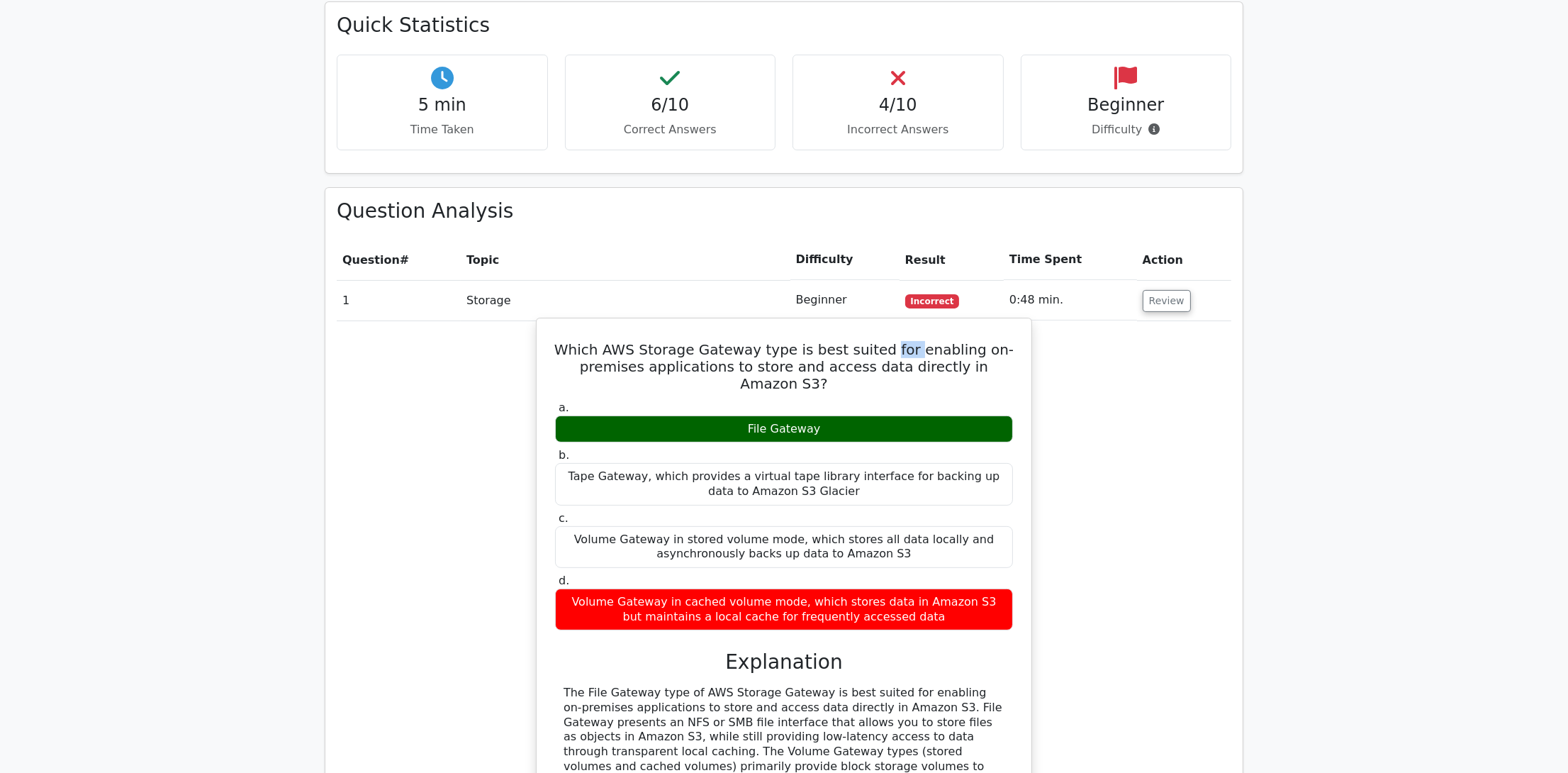
click at [885, 341] on h5 "Which AWS Storage Gateway type is best suited for enabling on-premises applicat…" at bounding box center [784, 366] width 460 height 51
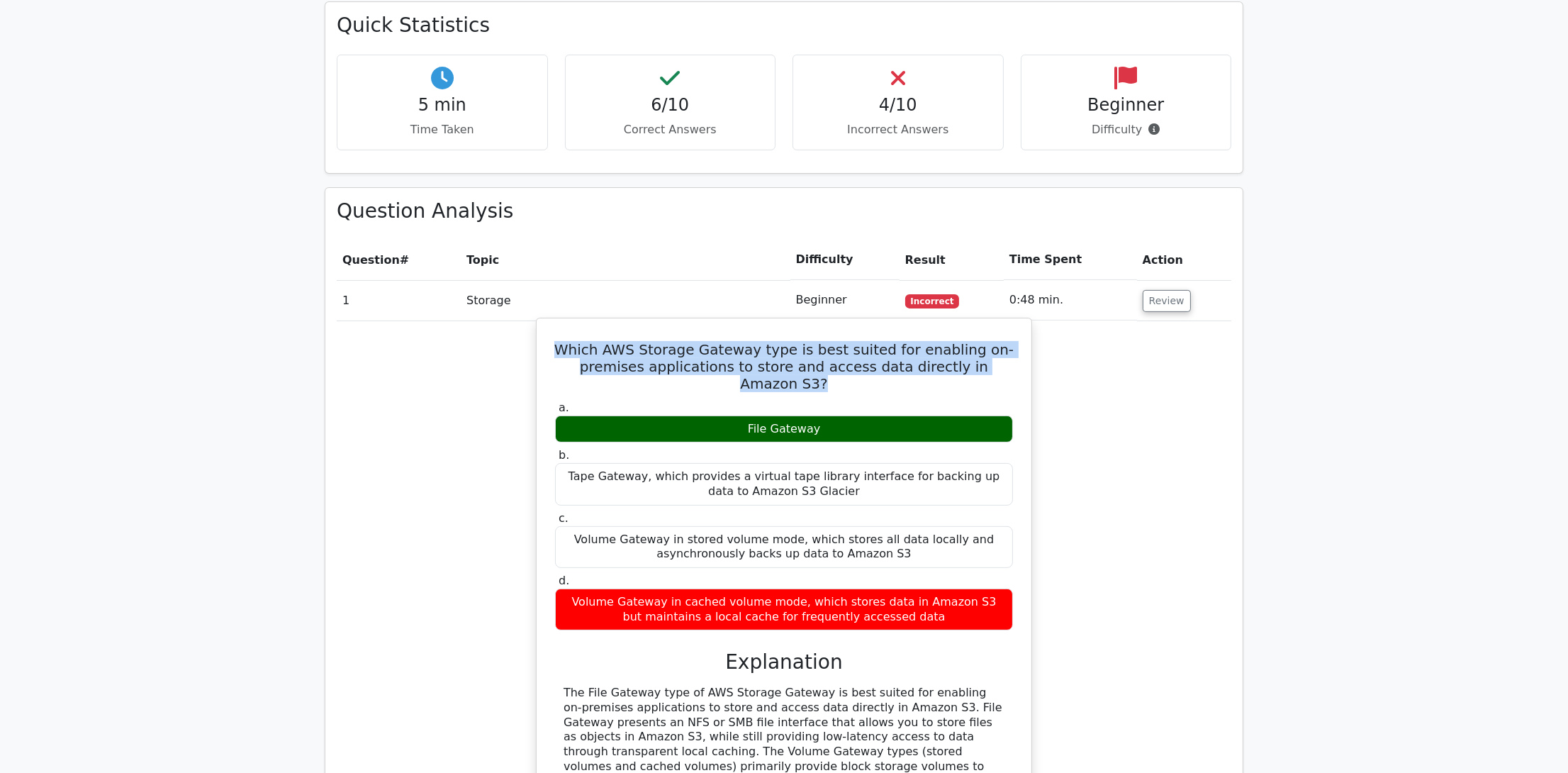
click at [885, 341] on h5 "Which AWS Storage Gateway type is best suited for enabling on-premises applicat…" at bounding box center [784, 366] width 460 height 51
click at [913, 341] on h5 "Which AWS Storage Gateway type is best suited for enabling on-premises applicat…" at bounding box center [784, 366] width 460 height 51
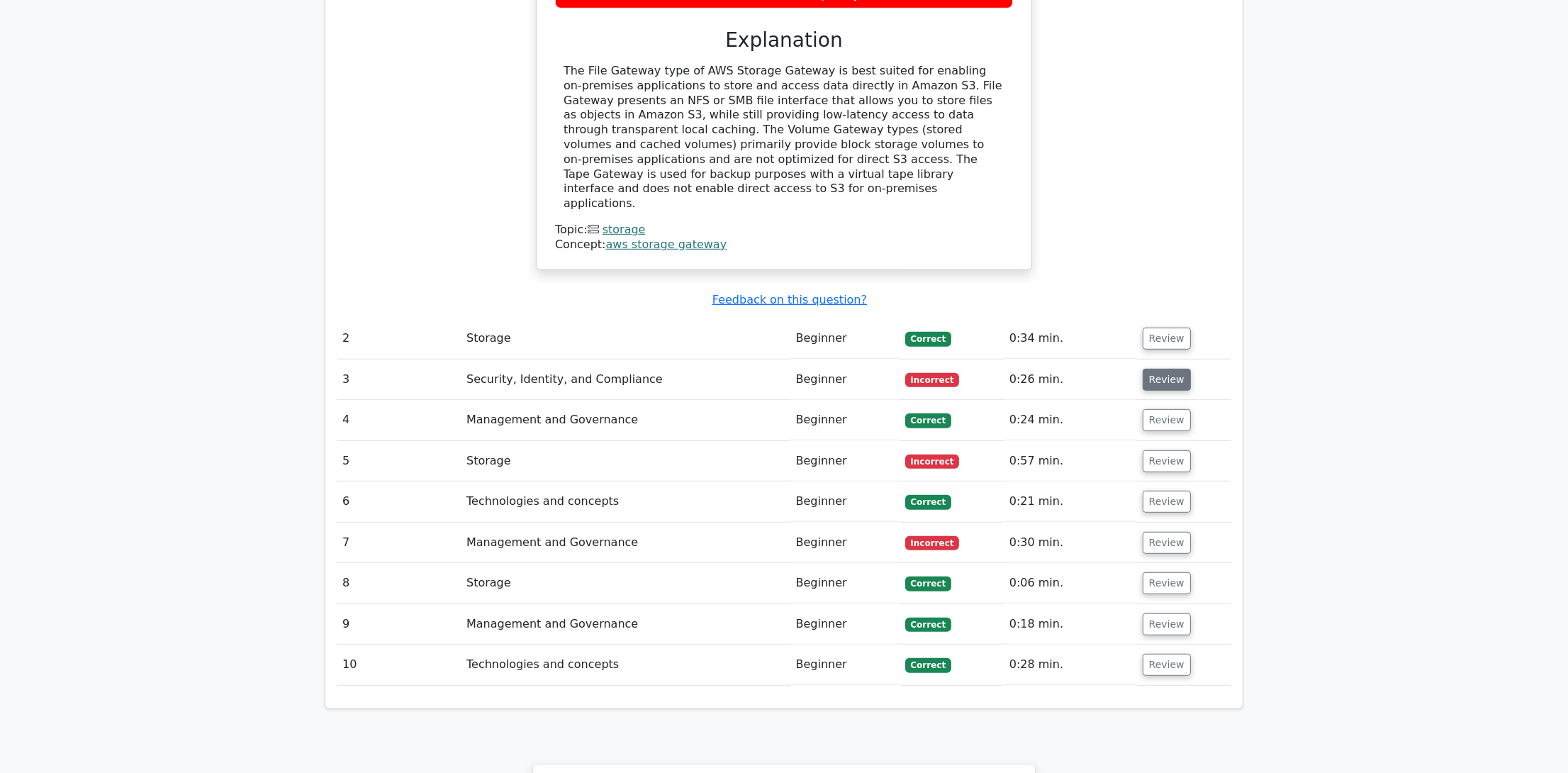
scroll to position [1404, 0]
click at [1163, 368] on button "Review" at bounding box center [1167, 379] width 49 height 22
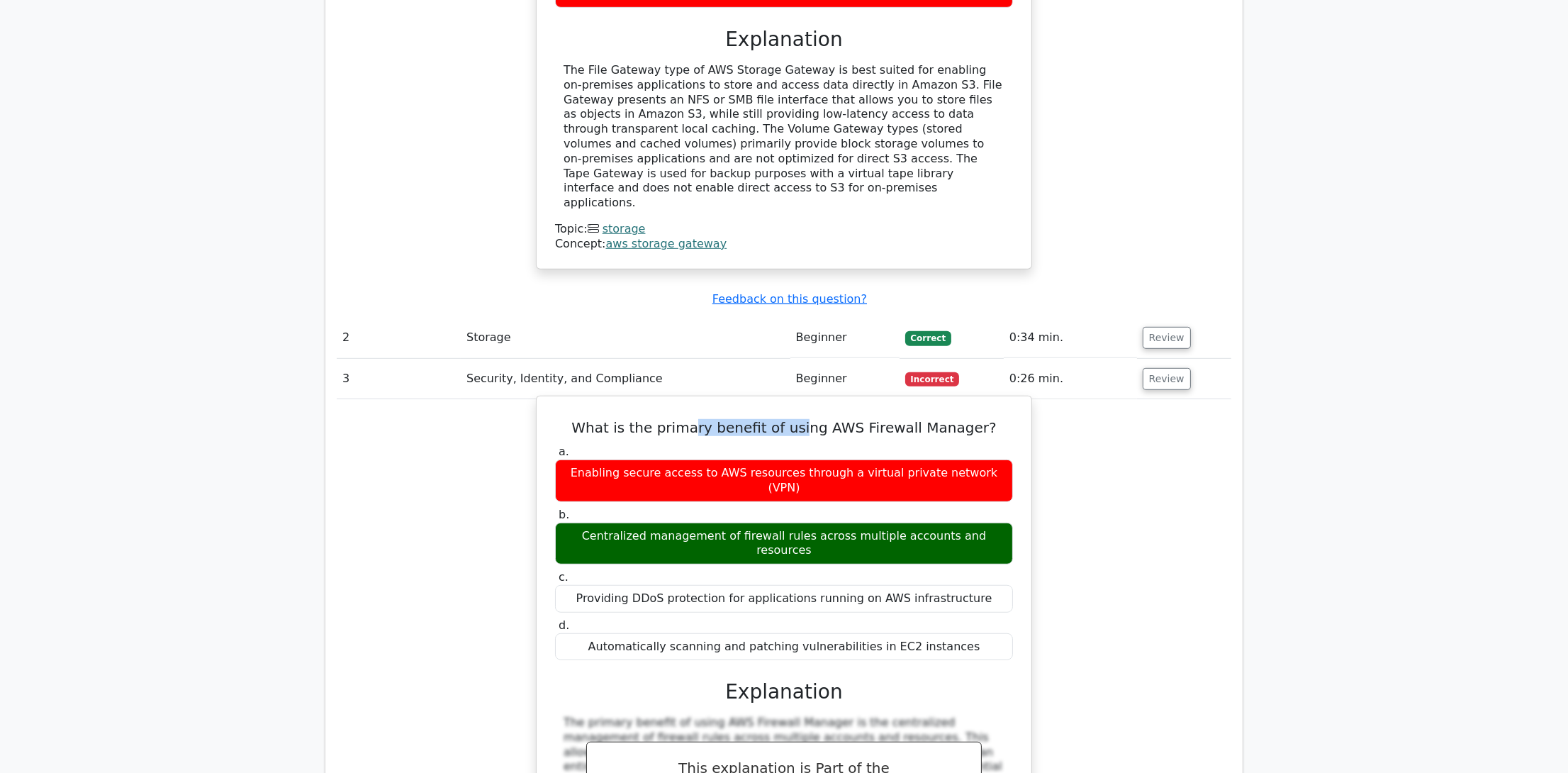
drag, startPoint x: 706, startPoint y: 330, endPoint x: 804, endPoint y: 323, distance: 98.2
click at [804, 419] on h5 "What is the primary benefit of using AWS Firewall Manager?" at bounding box center [784, 427] width 460 height 17
click at [767, 419] on h5 "What is the primary benefit of using AWS Firewall Manager?" at bounding box center [784, 427] width 460 height 17
click at [796, 522] on div "Centralized management of firewall rules across multiple accounts and resources" at bounding box center [784, 543] width 458 height 42
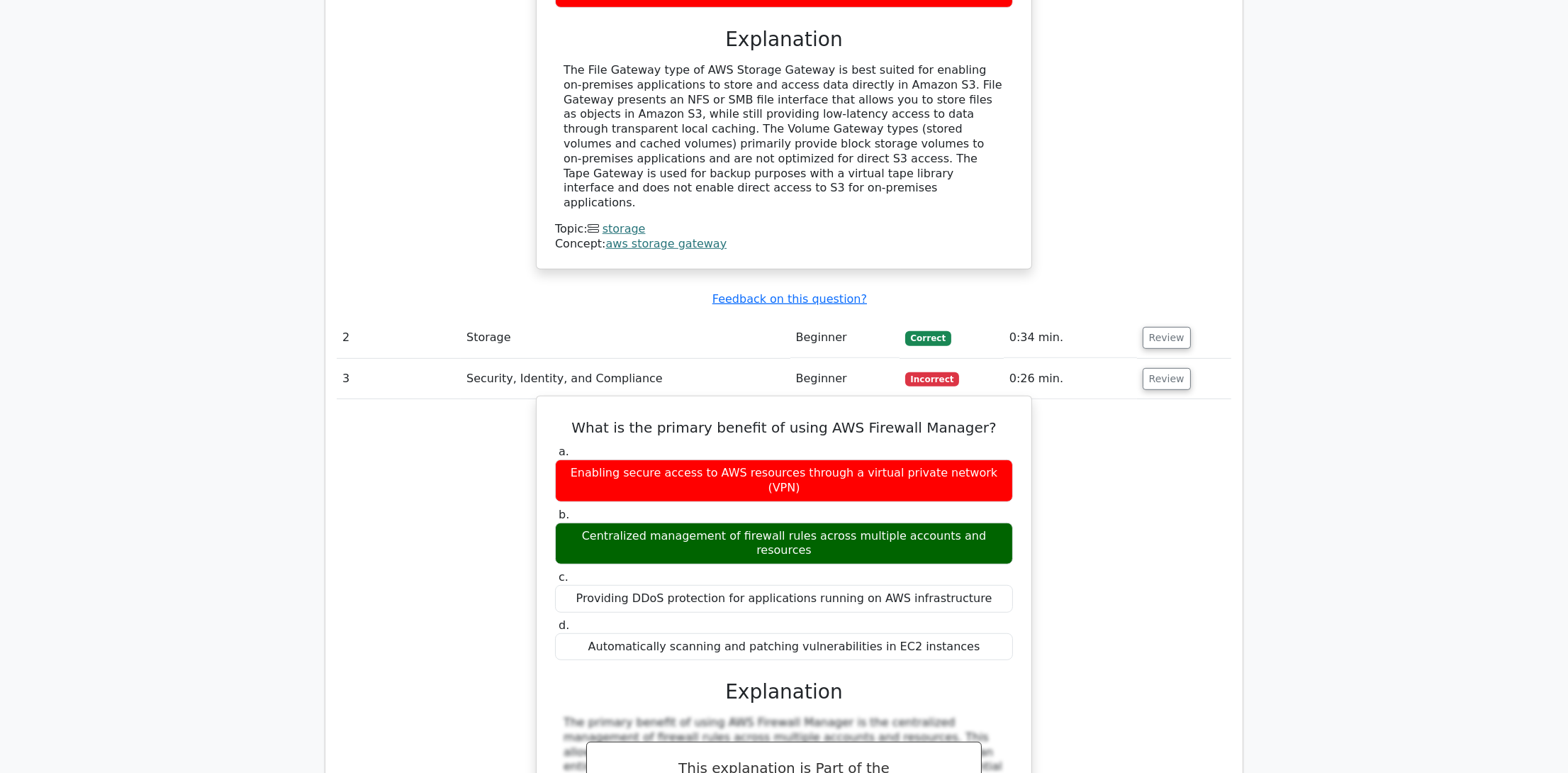
click at [796, 522] on div "Centralized management of firewall rules across multiple accounts and resources" at bounding box center [784, 543] width 458 height 42
click at [840, 522] on div "Centralized management of firewall rules across multiple accounts and resources" at bounding box center [784, 543] width 458 height 42
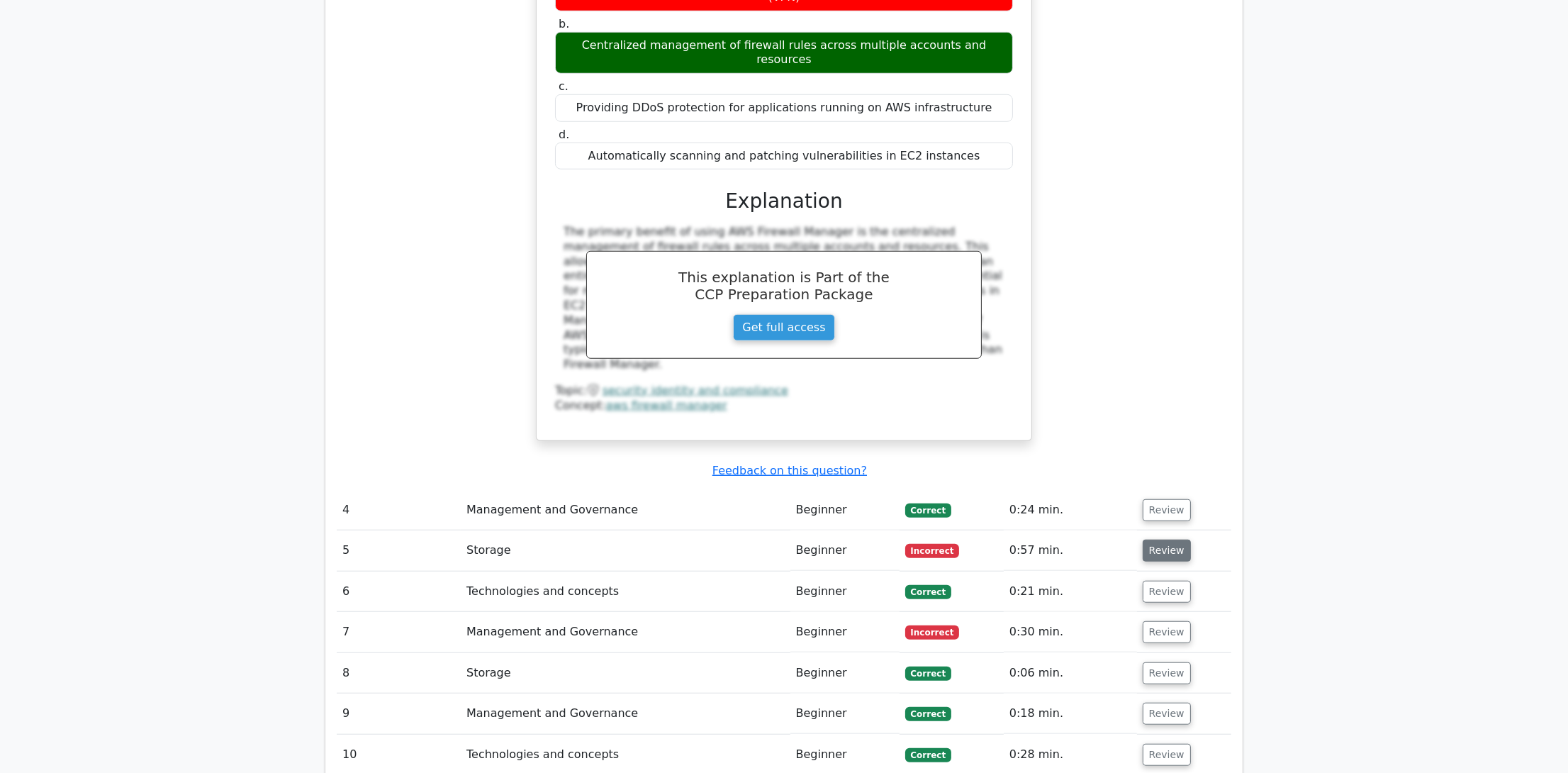
click at [1148, 539] on button "Review" at bounding box center [1167, 550] width 49 height 22
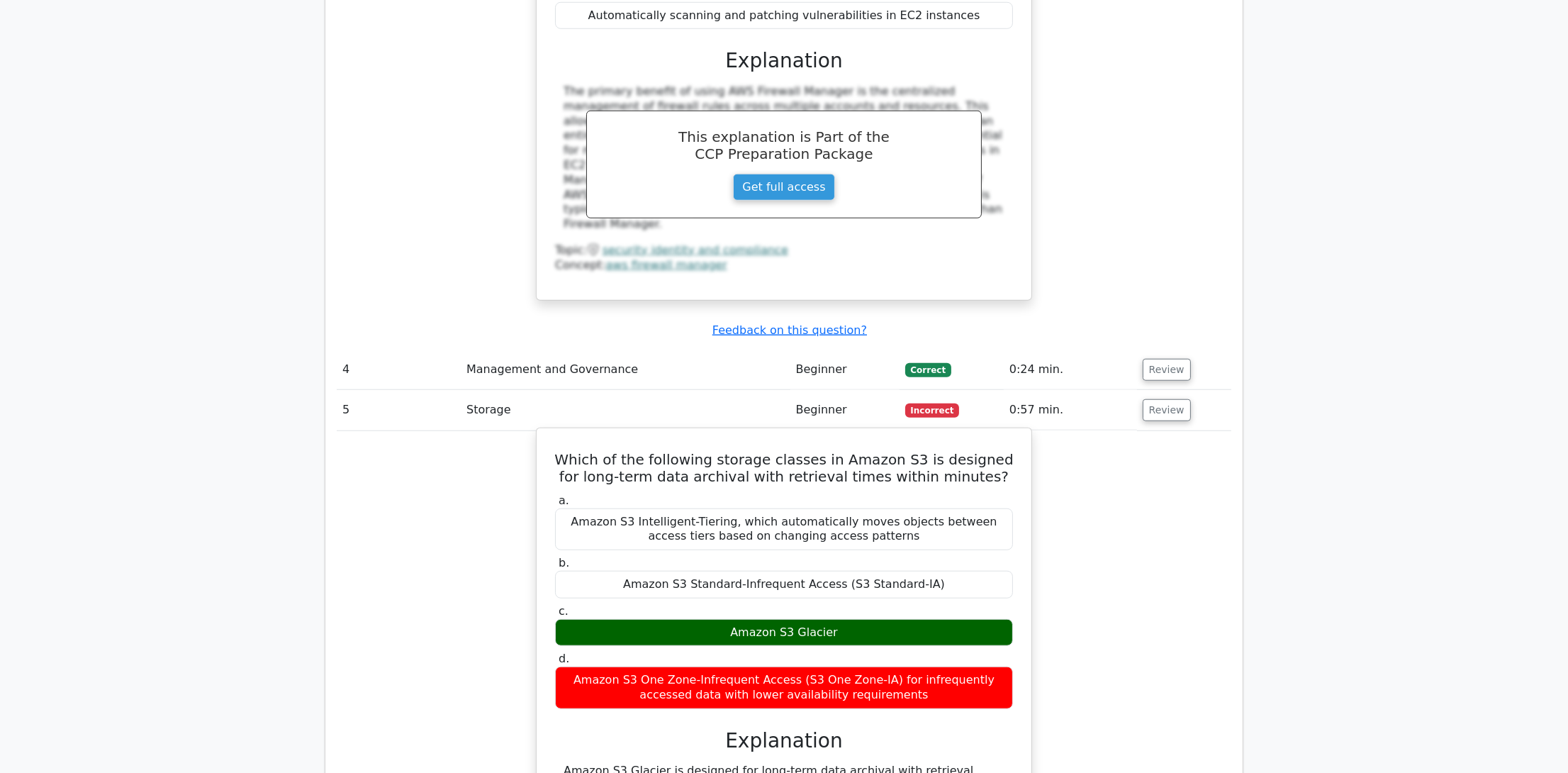
click at [796, 451] on h5 "Which of the following storage classes in Amazon S3 is designed for long-term d…" at bounding box center [784, 468] width 460 height 34
click at [795, 451] on h5 "Which of the following storage classes in Amazon S3 is designed for long-term d…" at bounding box center [784, 468] width 460 height 34
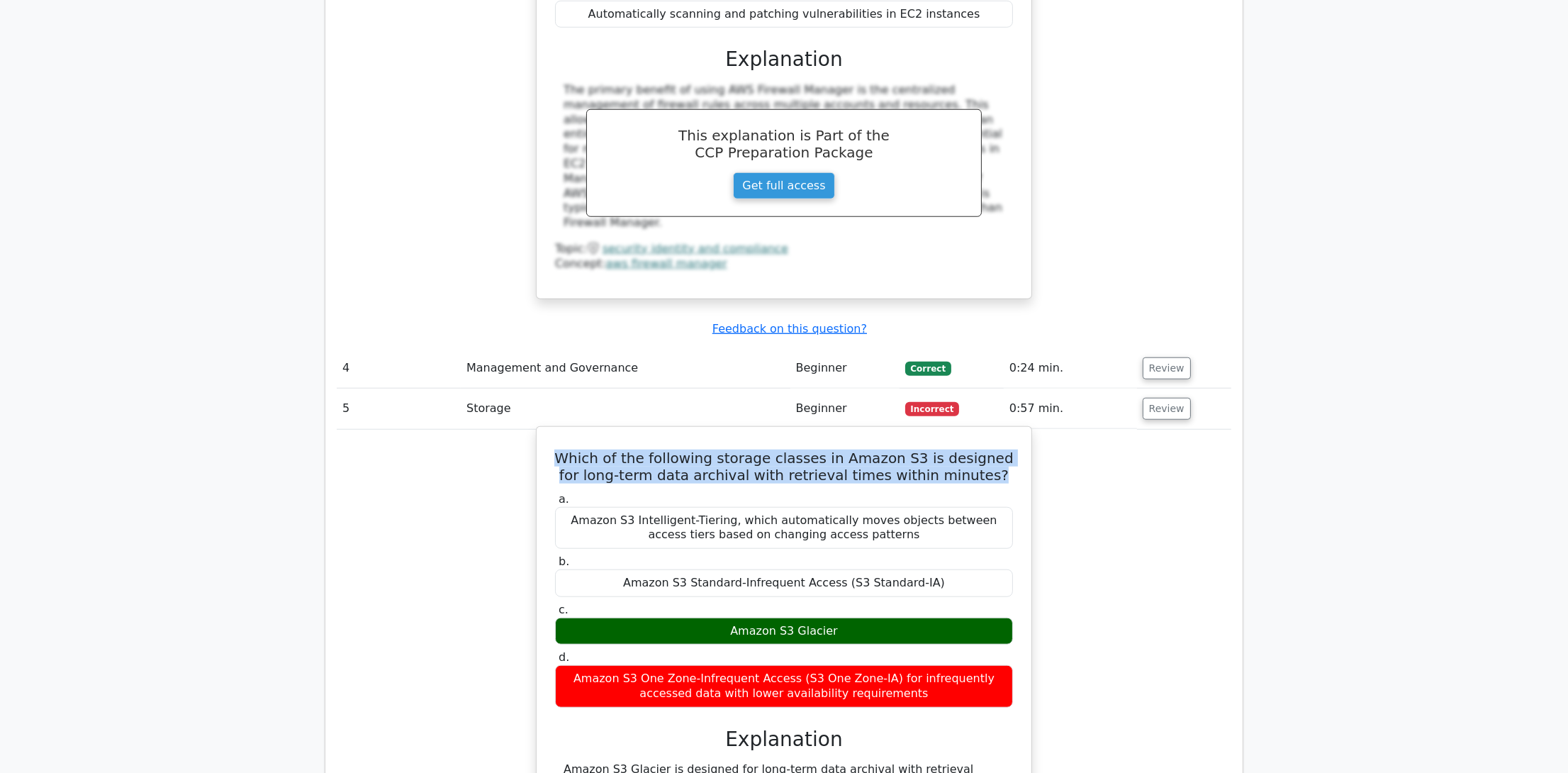
click at [795, 450] on h5 "Which of the following storage classes in Amazon S3 is designed for long-term d…" at bounding box center [784, 467] width 460 height 34
click at [857, 449] on h5 "Which of the following storage classes in Amazon S3 is designed for long-term d…" at bounding box center [784, 466] width 460 height 34
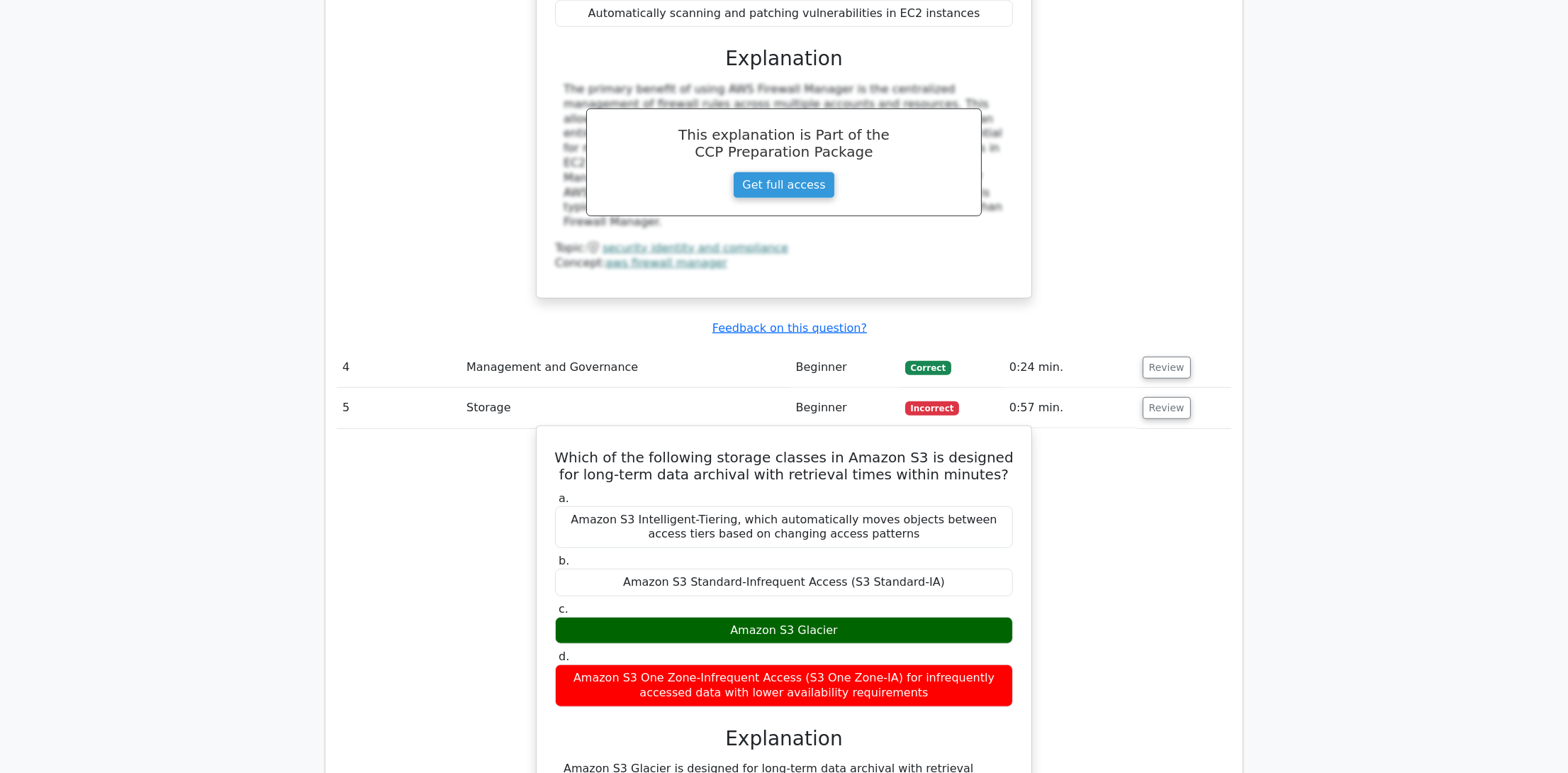
click at [857, 449] on h5 "Which of the following storage classes in Amazon S3 is designed for long-term d…" at bounding box center [784, 466] width 460 height 34
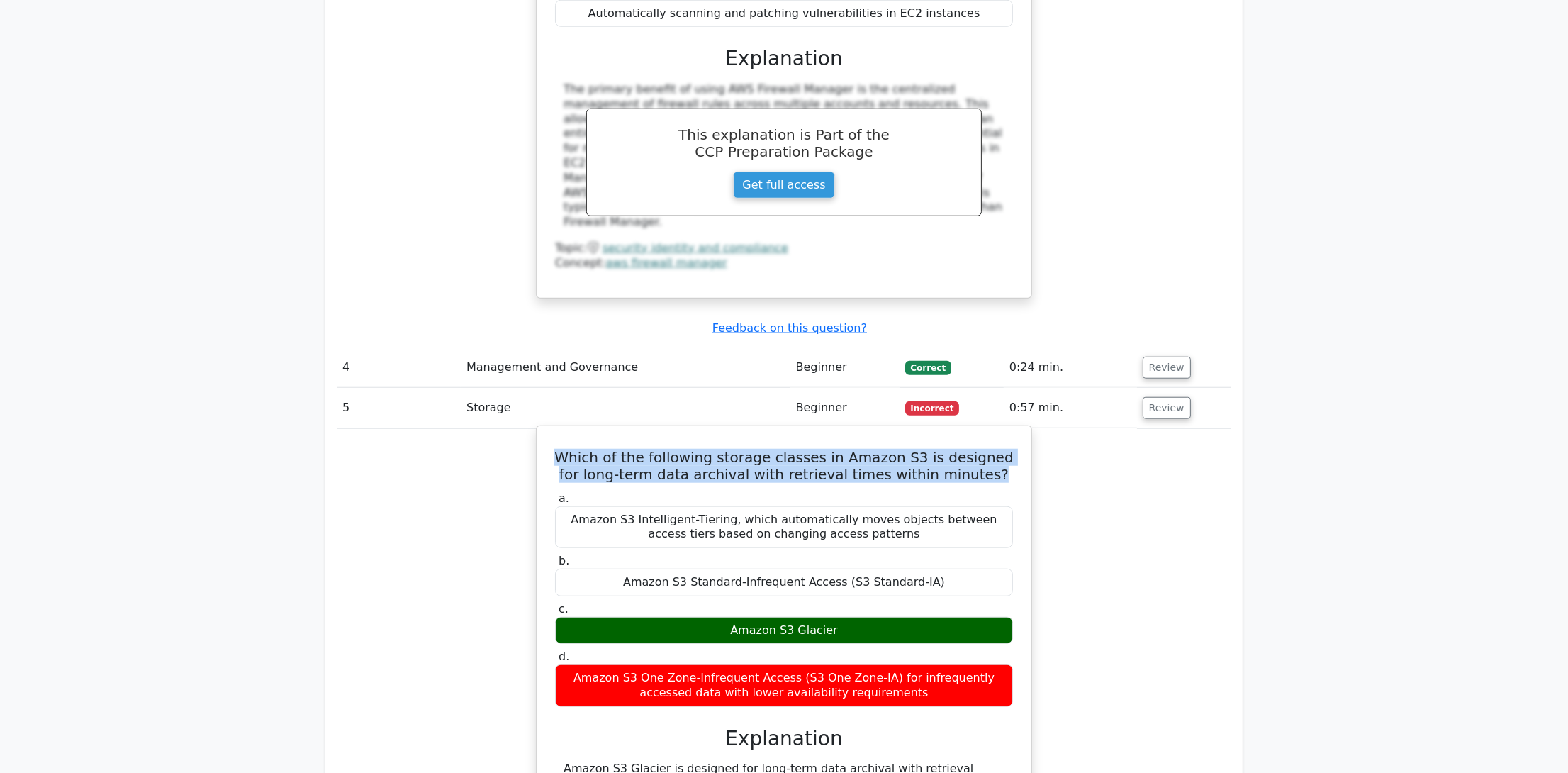
click at [857, 449] on h5 "Which of the following storage classes in Amazon S3 is designed for long-term d…" at bounding box center [784, 466] width 460 height 34
click at [873, 449] on h5 "Which of the following storage classes in Amazon S3 is designed for long-term d…" at bounding box center [784, 466] width 460 height 34
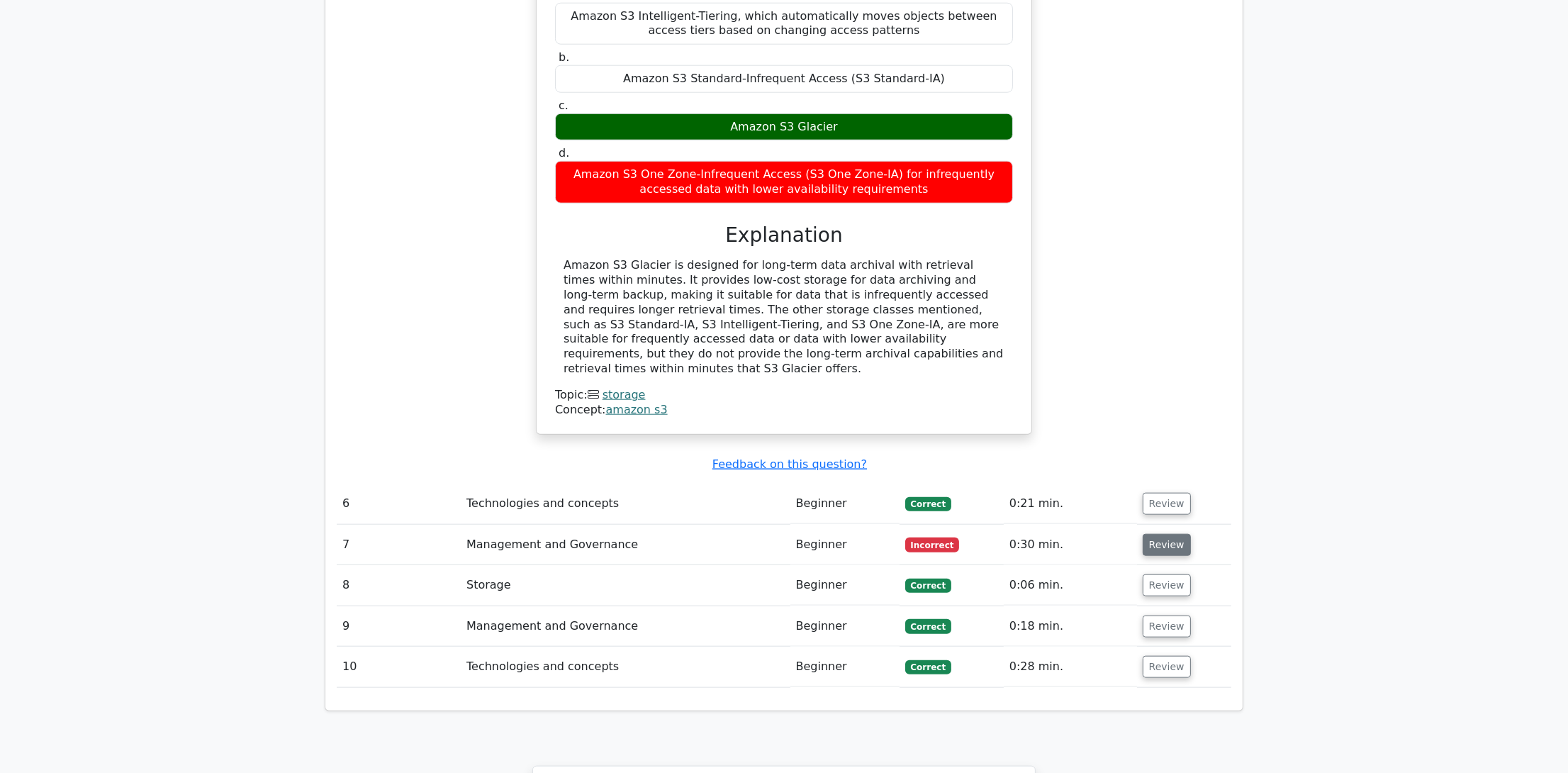
click at [1161, 534] on button "Review" at bounding box center [1167, 545] width 49 height 22
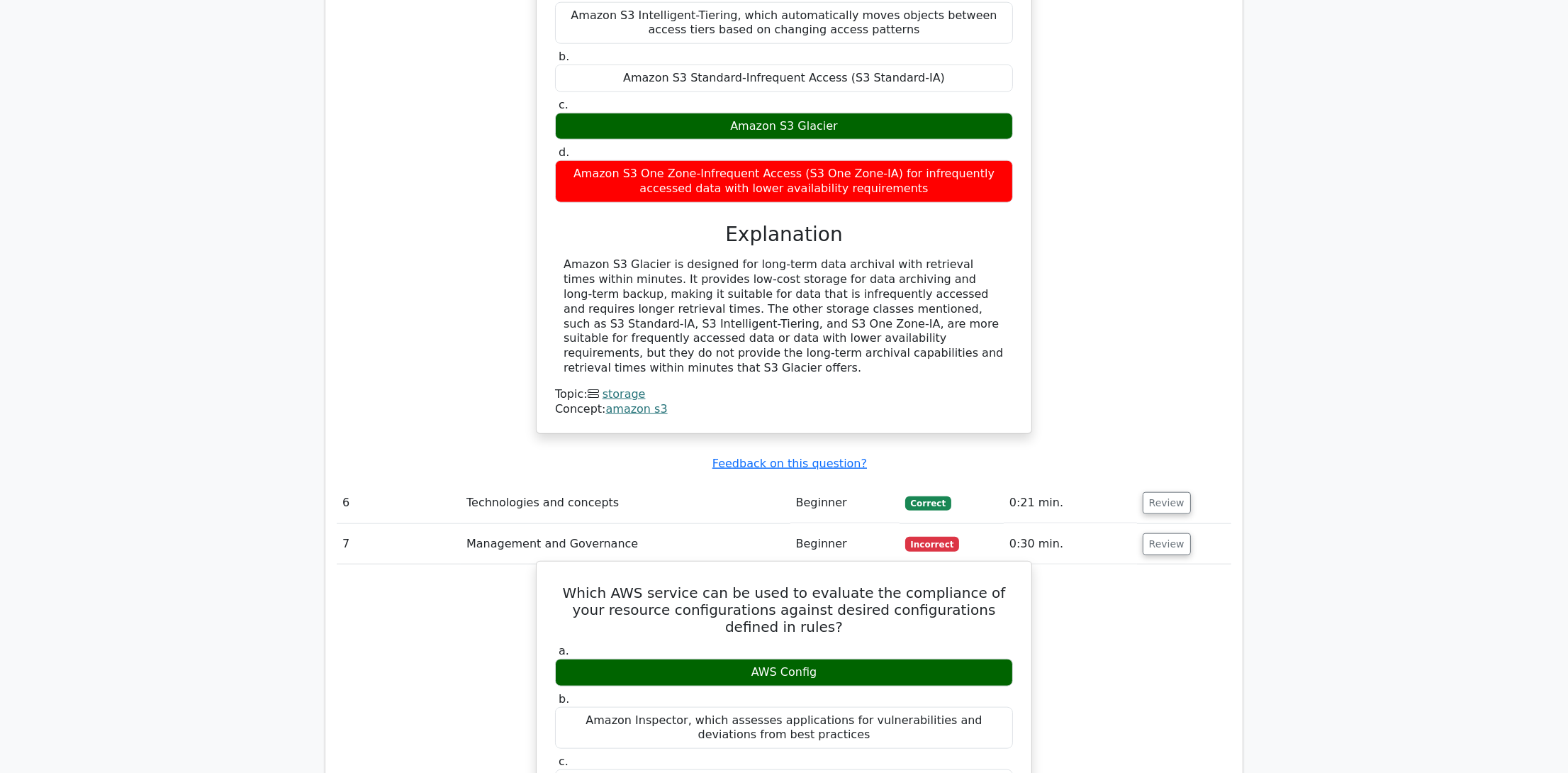
scroll to position [2549, 0]
click at [674, 583] on h5 "Which AWS service can be used to evaluate the compliance of your resource confi…" at bounding box center [784, 609] width 460 height 51
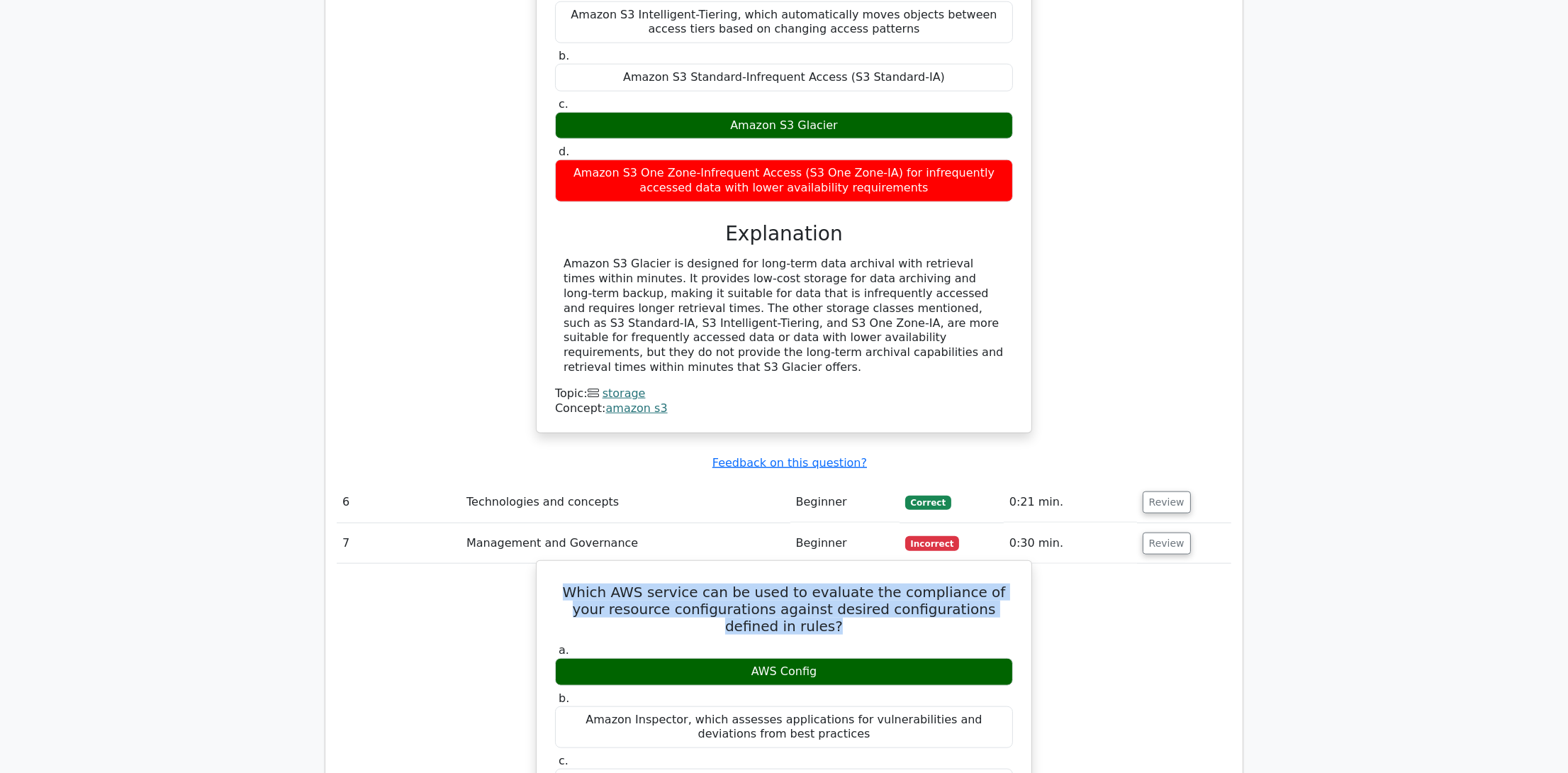
click at [674, 583] on h5 "Which AWS service can be used to evaluate the compliance of your resource confi…" at bounding box center [784, 609] width 460 height 51
click at [721, 583] on h5 "Which AWS service can be used to evaluate the compliance of your resource confi…" at bounding box center [784, 609] width 460 height 51
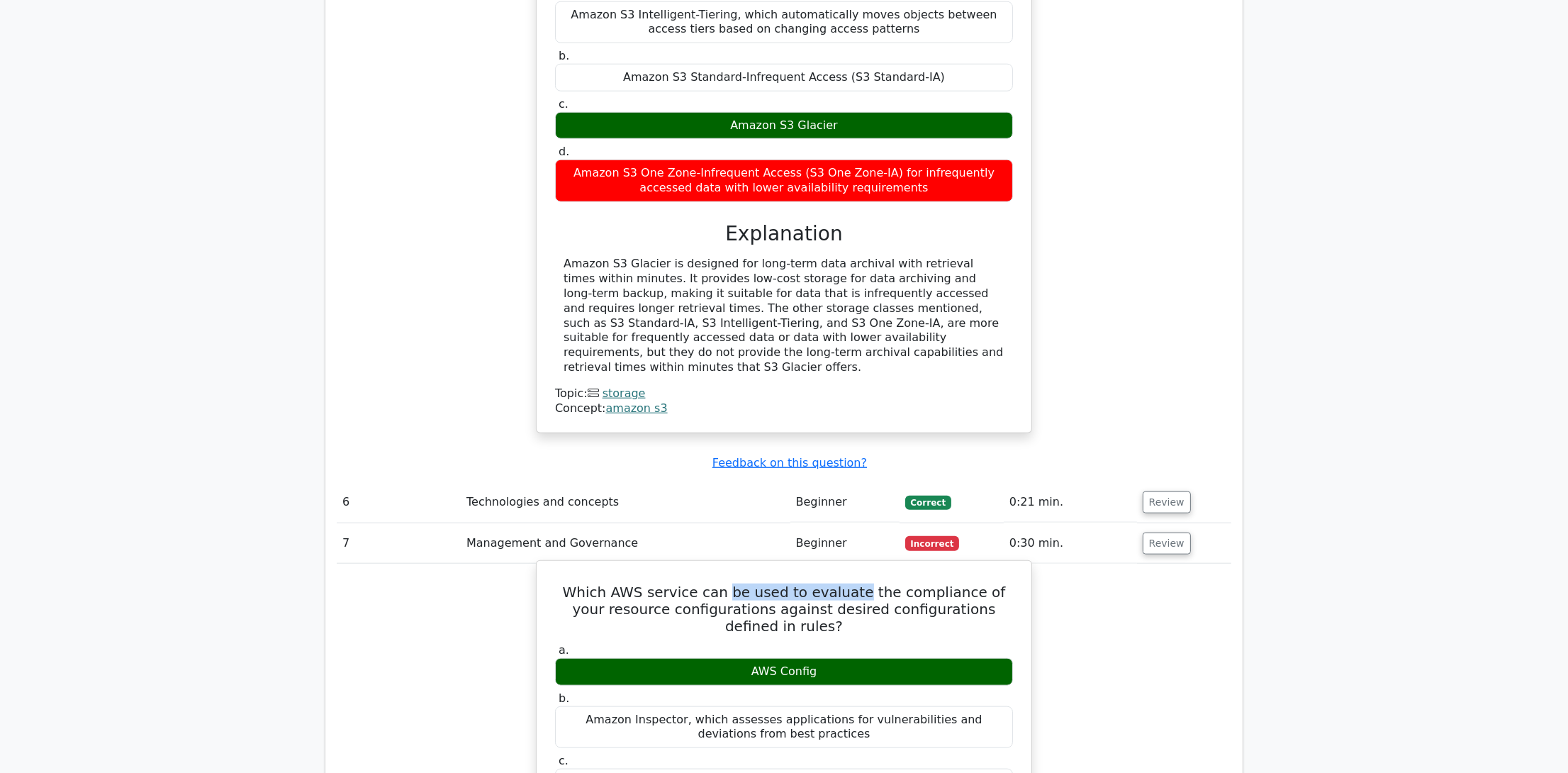
drag, startPoint x: 721, startPoint y: 449, endPoint x: 842, endPoint y: 447, distance: 121.0
click at [842, 583] on h5 "Which AWS service can be used to evaluate the compliance of your resource confi…" at bounding box center [784, 609] width 460 height 51
click at [790, 583] on h5 "Which AWS service can be used to evaluate the compliance of your resource confi…" at bounding box center [784, 609] width 460 height 51
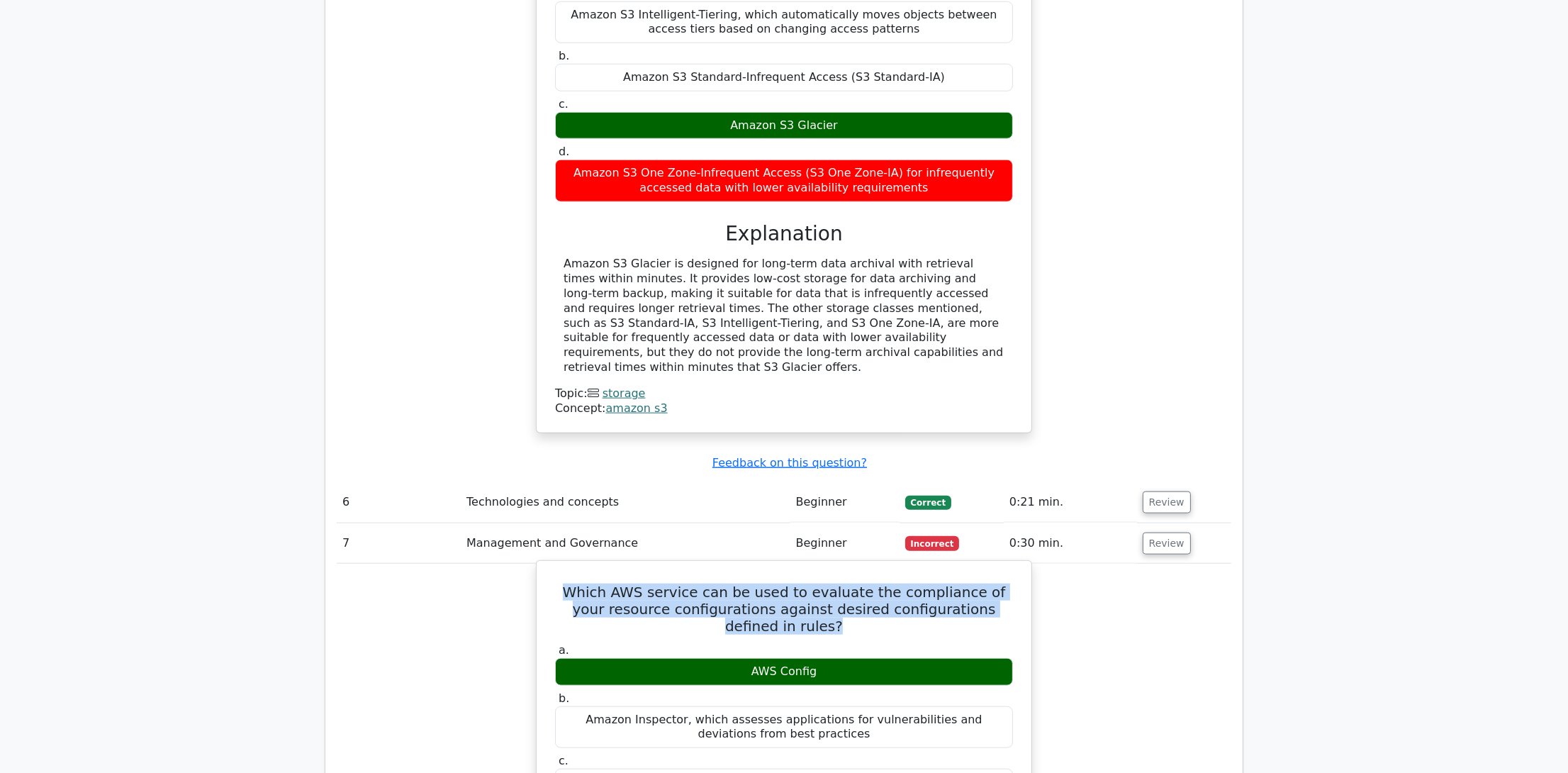
drag, startPoint x: 790, startPoint y: 444, endPoint x: 764, endPoint y: 461, distance: 31.1
click at [784, 583] on h5 "Which AWS service can be used to evaluate the compliance of your resource confi…" at bounding box center [784, 609] width 460 height 51
click at [740, 583] on h5 "Which AWS service can be used to evaluate the compliance of your resource confi…" at bounding box center [784, 609] width 460 height 51
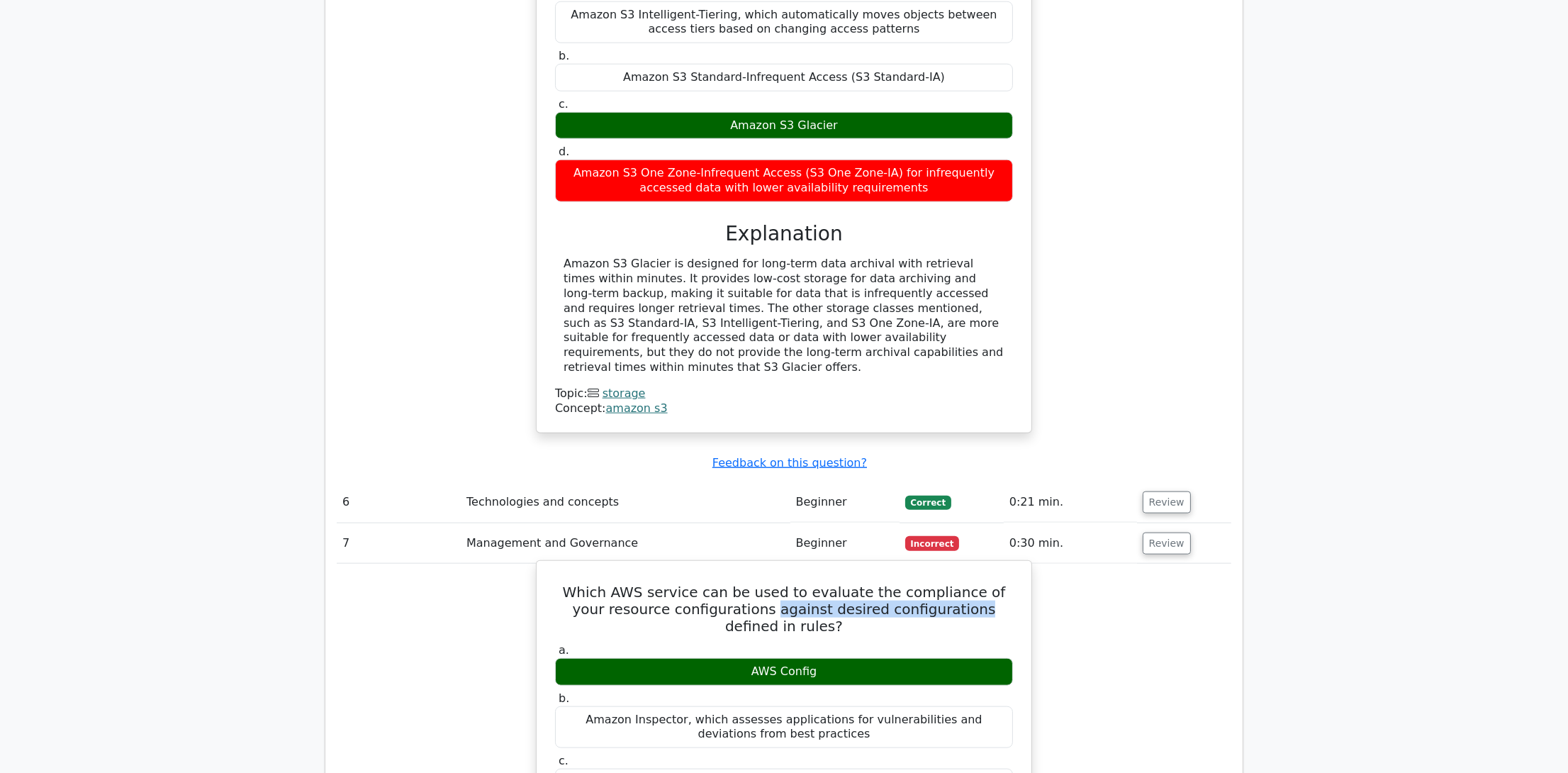
drag, startPoint x: 740, startPoint y: 465, endPoint x: 843, endPoint y: 465, distance: 103.0
click at [843, 583] on h5 "Which AWS service can be used to evaluate the compliance of your resource confi…" at bounding box center [784, 609] width 460 height 51
click at [804, 583] on h5 "Which AWS service can be used to evaluate the compliance of your resource confi…" at bounding box center [784, 609] width 460 height 51
